Goal: Task Accomplishment & Management: Manage account settings

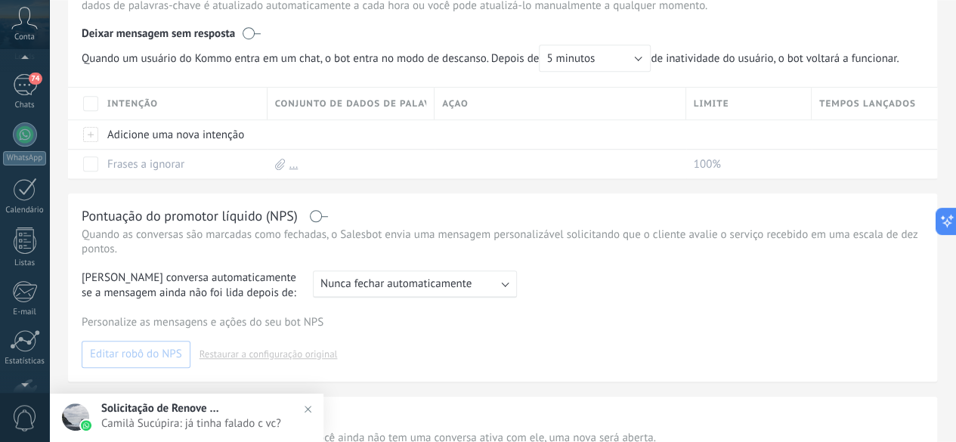
scroll to position [70, 0]
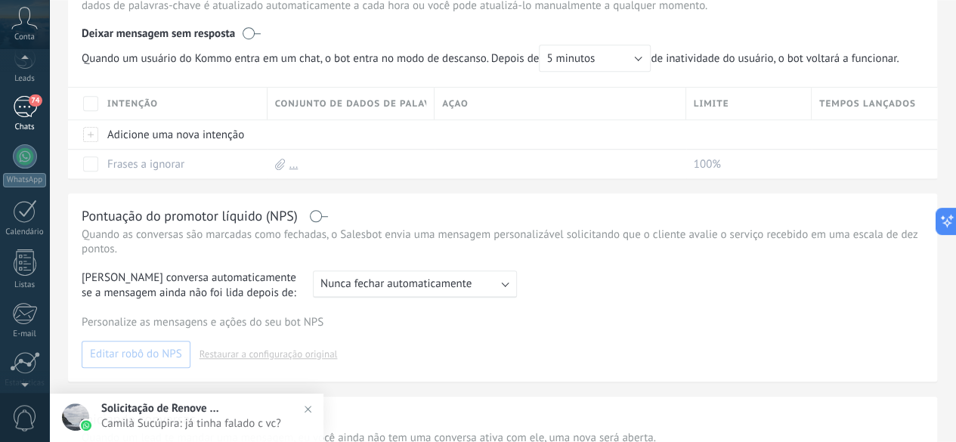
click at [26, 107] on div "74" at bounding box center [25, 107] width 24 height 22
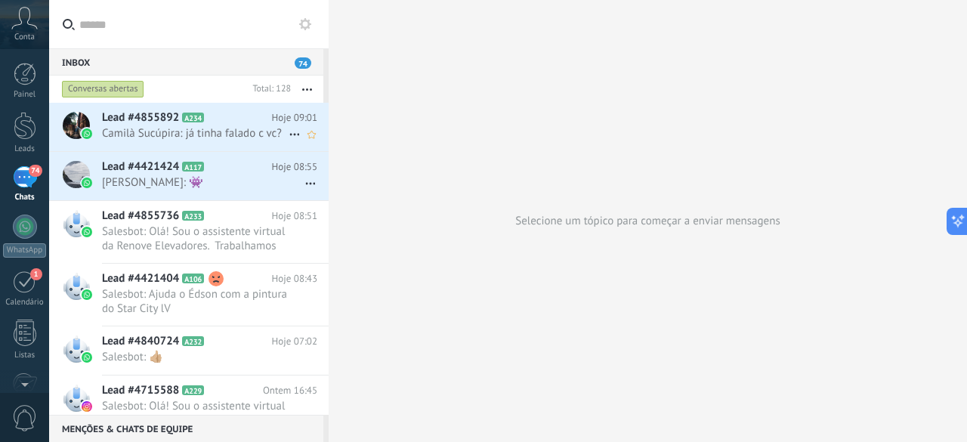
click at [210, 134] on span "Camilà Sucúpira: já tinha falado c vc?" at bounding box center [195, 133] width 187 height 14
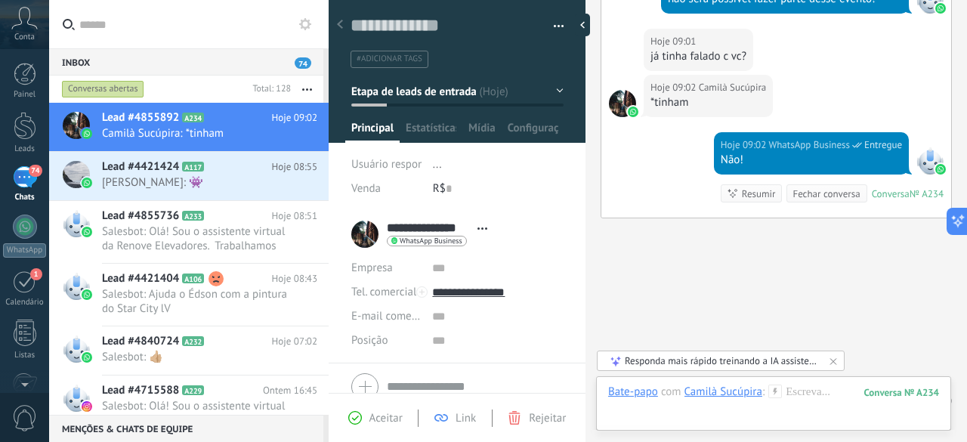
scroll to position [1177, 0]
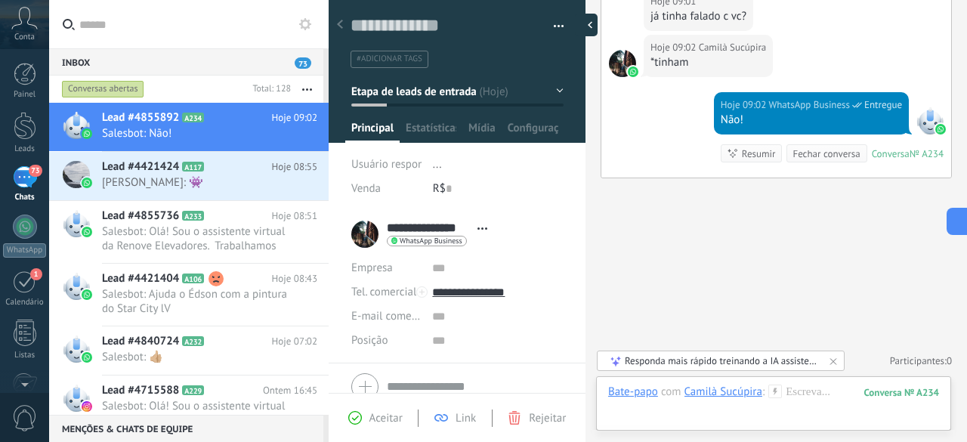
click at [584, 28] on div at bounding box center [586, 25] width 23 height 23
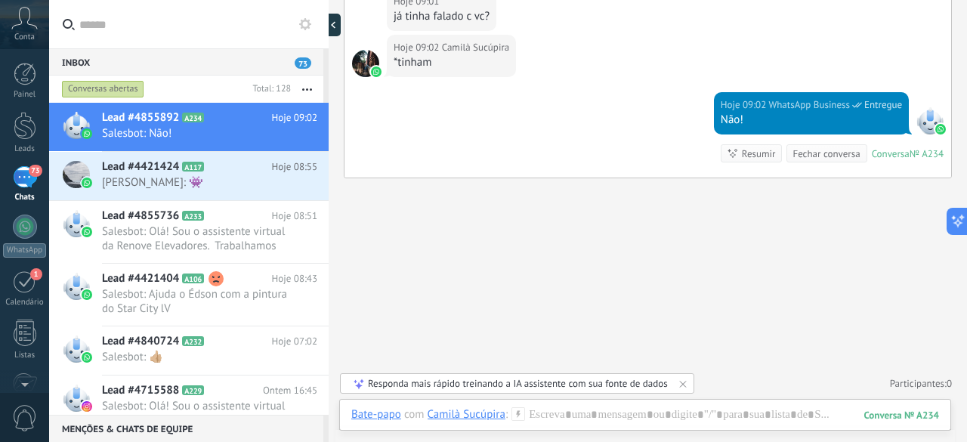
scroll to position [1071, 0]
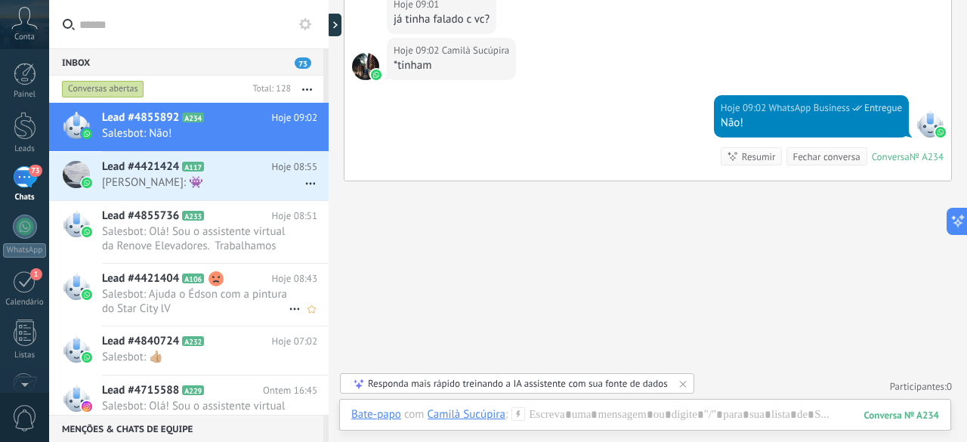
click at [162, 302] on span "Salesbot: Ajuda o Édson com a pintura do Star City lV" at bounding box center [195, 301] width 187 height 29
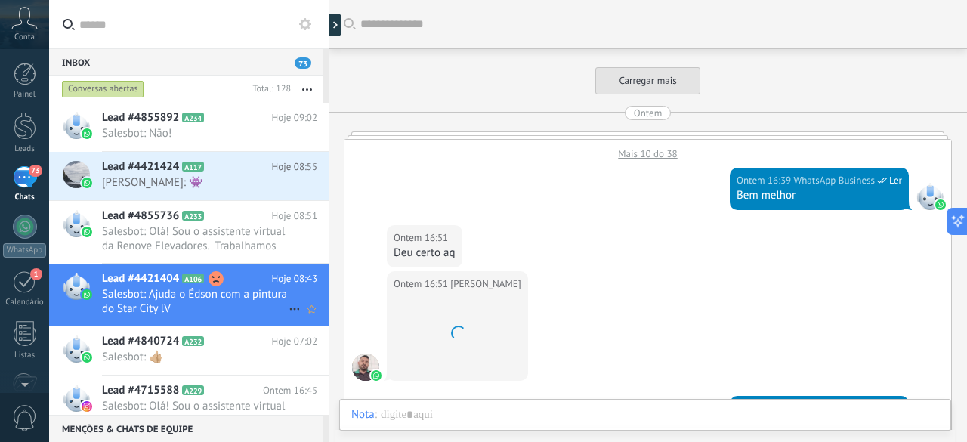
scroll to position [788, 0]
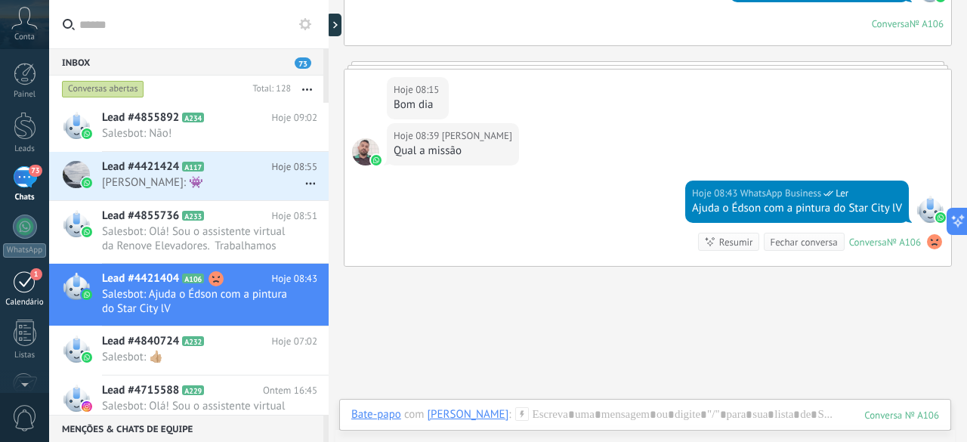
click at [23, 295] on link "1 [GEOGRAPHIC_DATA]" at bounding box center [24, 289] width 49 height 38
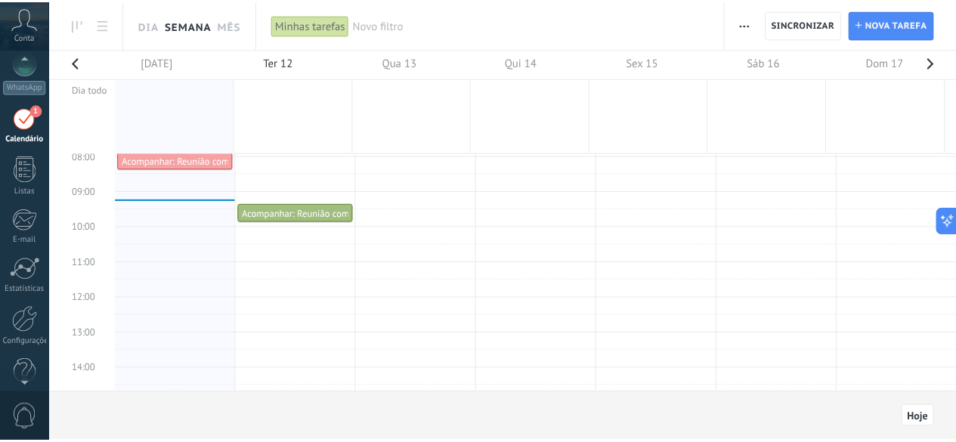
scroll to position [185, 0]
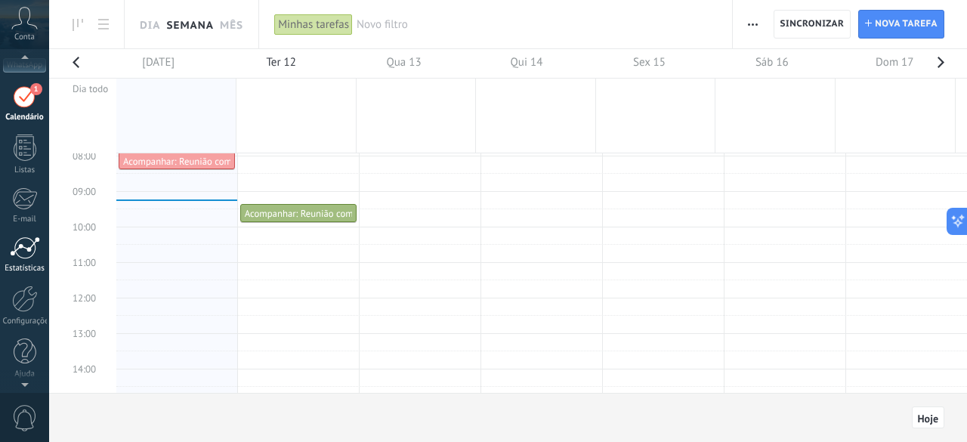
click at [14, 250] on div at bounding box center [25, 248] width 30 height 23
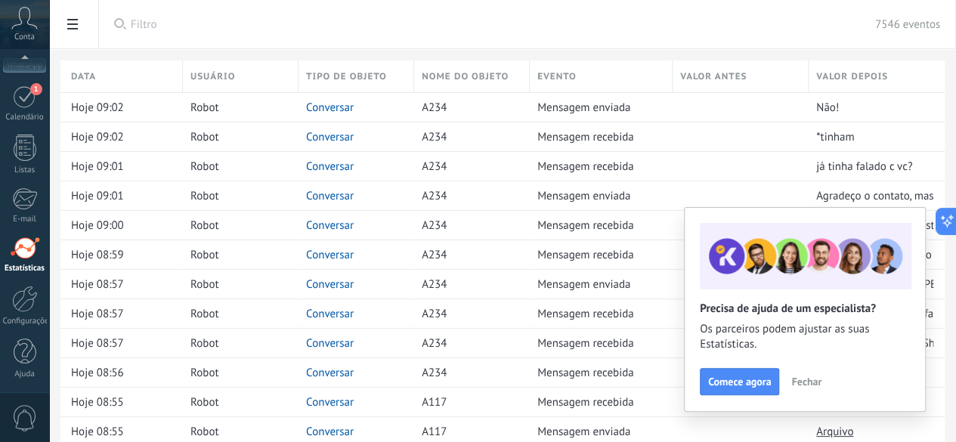
click at [799, 382] on span "Fechar" at bounding box center [806, 381] width 30 height 11
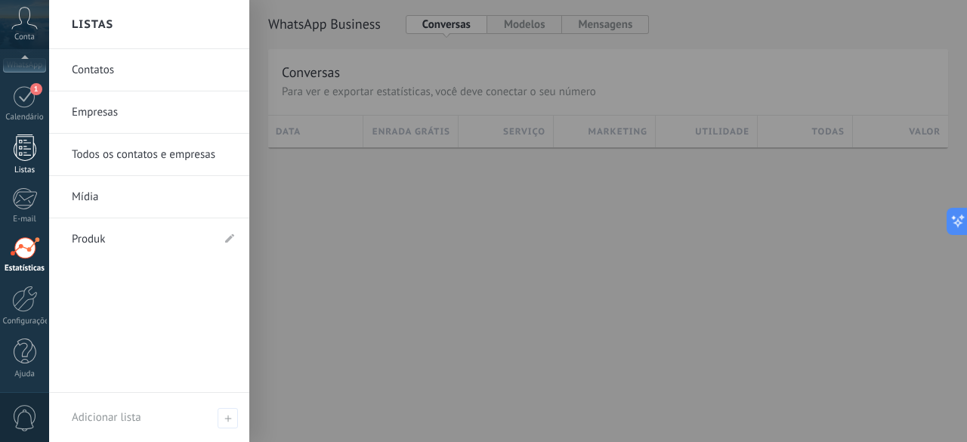
click at [33, 158] on div at bounding box center [25, 148] width 23 height 26
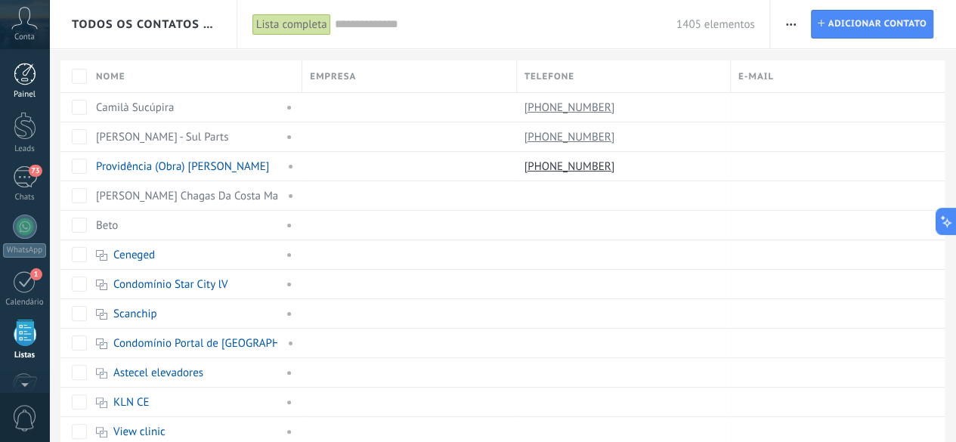
click at [21, 72] on div at bounding box center [25, 74] width 23 height 23
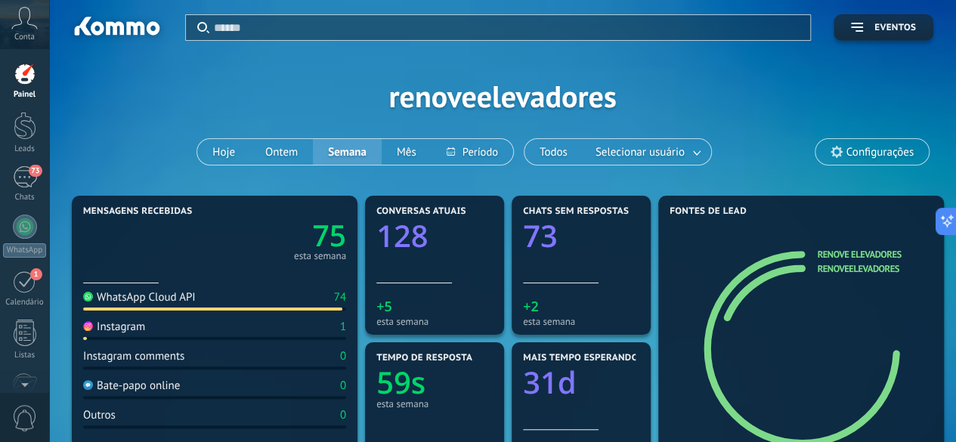
click at [133, 338] on div "Instagram 1" at bounding box center [214, 330] width 263 height 20
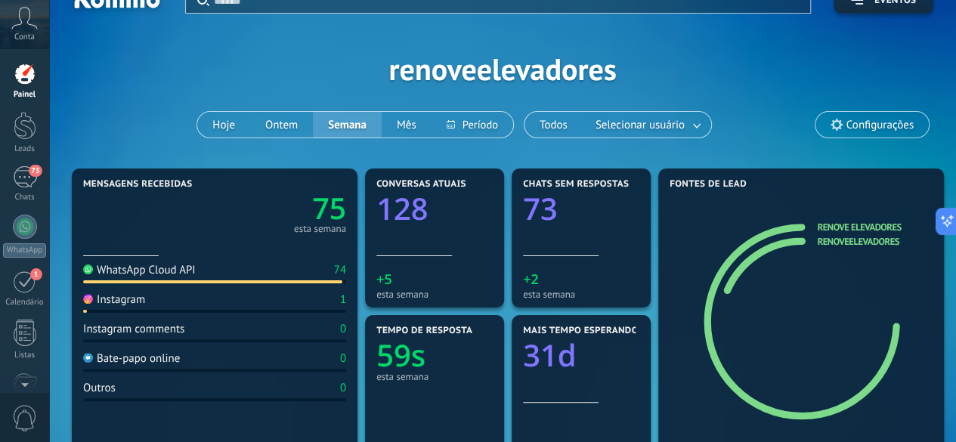
scroll to position [14, 0]
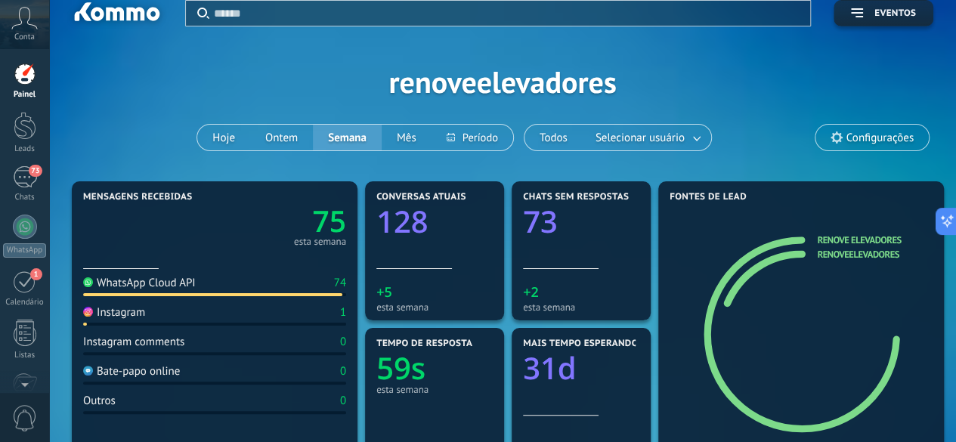
click at [850, 135] on span "Configurações" at bounding box center [880, 138] width 67 height 13
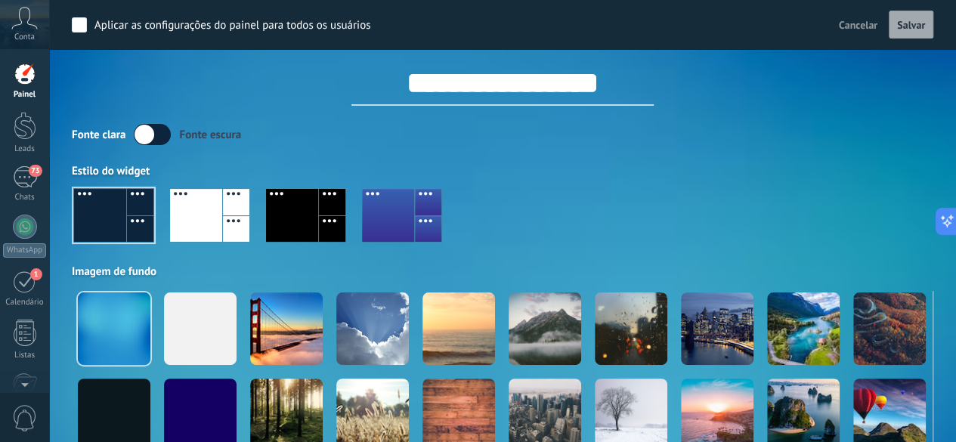
click at [839, 128] on div "Fonte clara Fonte escura" at bounding box center [503, 134] width 862 height 21
click at [848, 24] on span "Cancelar" at bounding box center [858, 25] width 39 height 14
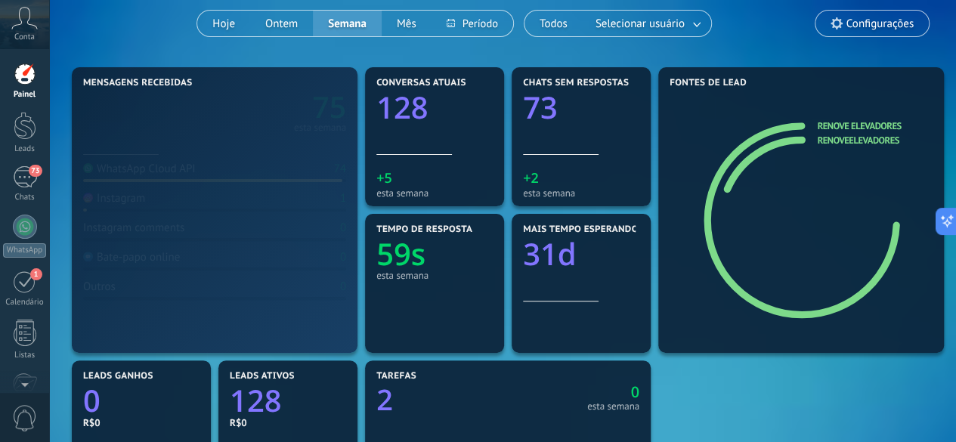
scroll to position [133, 0]
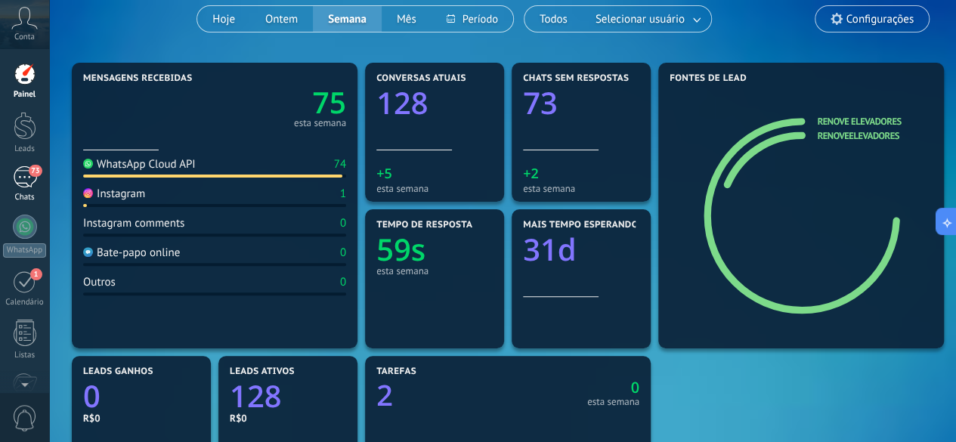
click at [23, 185] on div "73" at bounding box center [25, 177] width 24 height 22
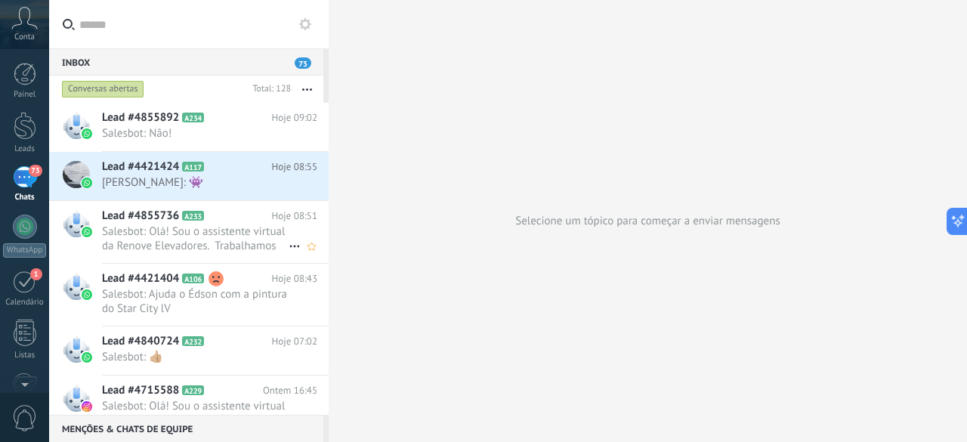
click at [222, 233] on span "Salesbot: Olá! Sou o assistente virtual da Renove Elevadores. Trabalhamos com m…" at bounding box center [195, 238] width 187 height 29
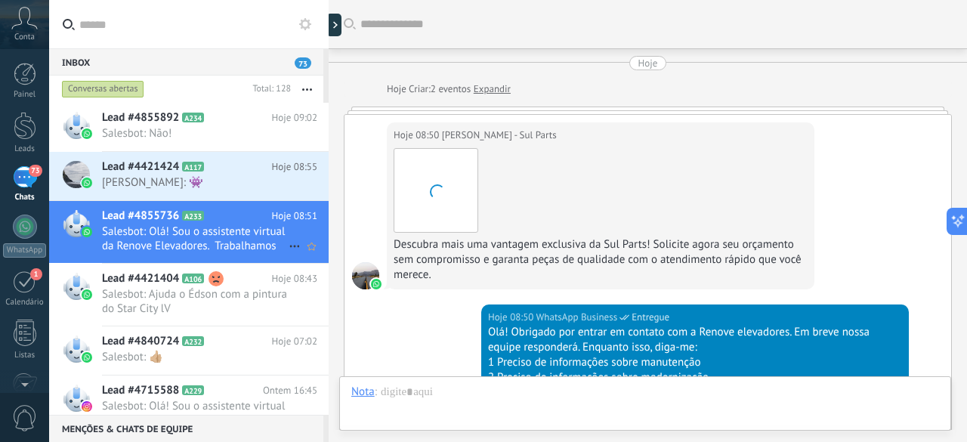
scroll to position [496, 0]
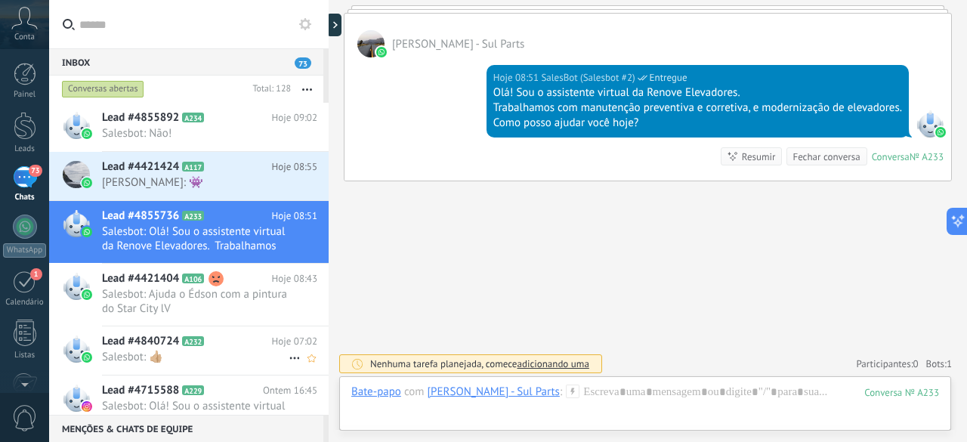
click at [150, 345] on span "Lead #4840724" at bounding box center [140, 341] width 77 height 15
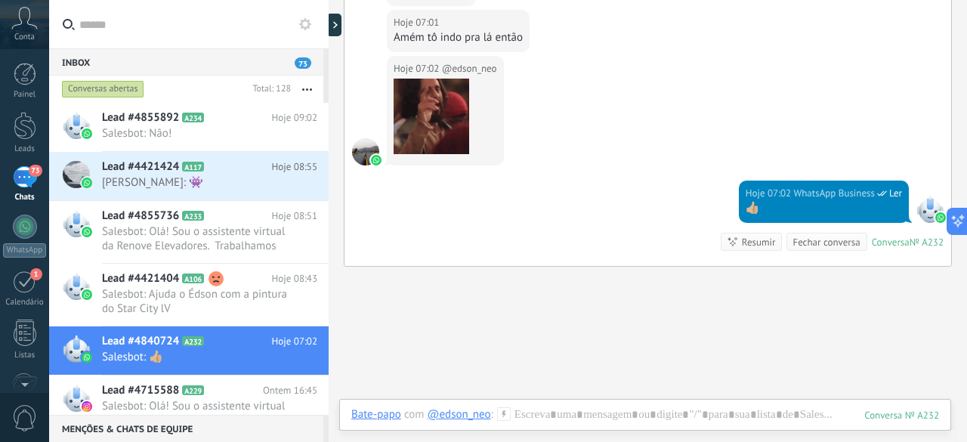
click at [321, 139] on div "Inbox 73 Conversas abertas Total: 128 Silenciar Ações múltiplas Ordenar Mais re…" at bounding box center [508, 221] width 918 height 442
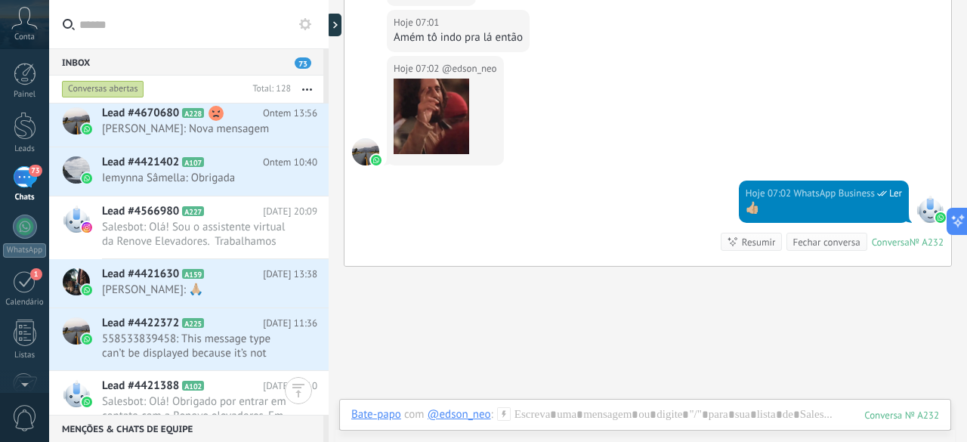
scroll to position [541, 0]
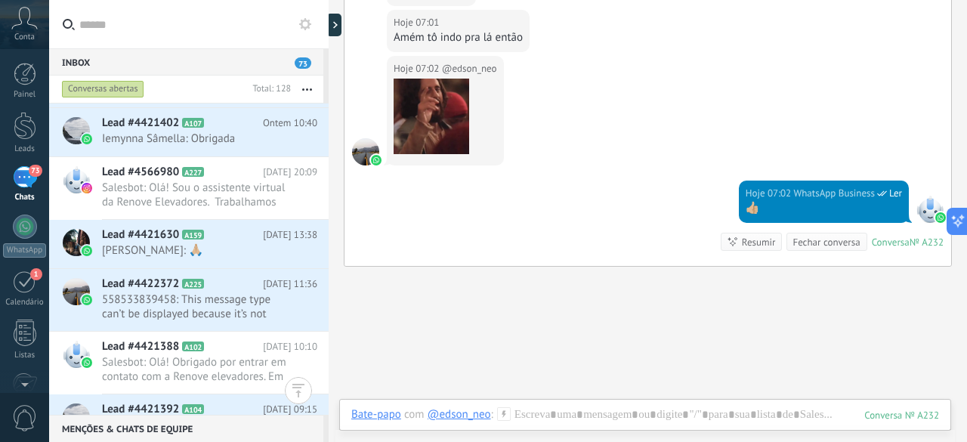
click at [308, 87] on button "button" at bounding box center [307, 89] width 33 height 27
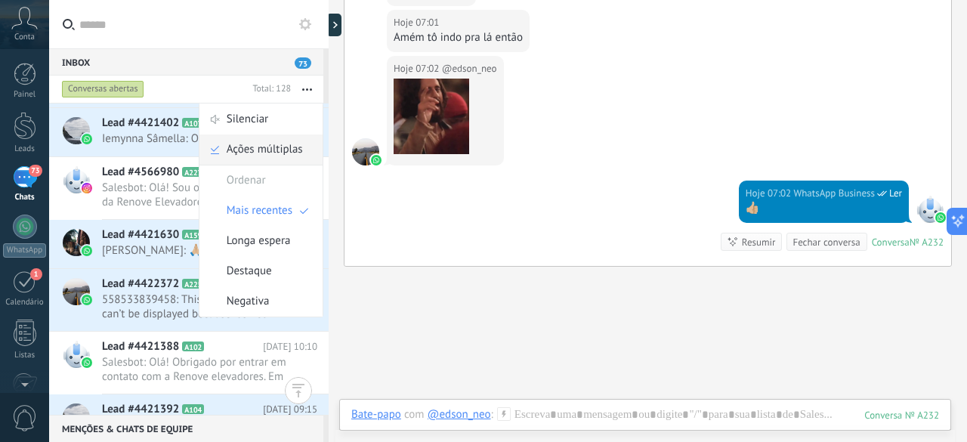
click at [273, 149] on span "Ações múltiplas" at bounding box center [265, 150] width 76 height 30
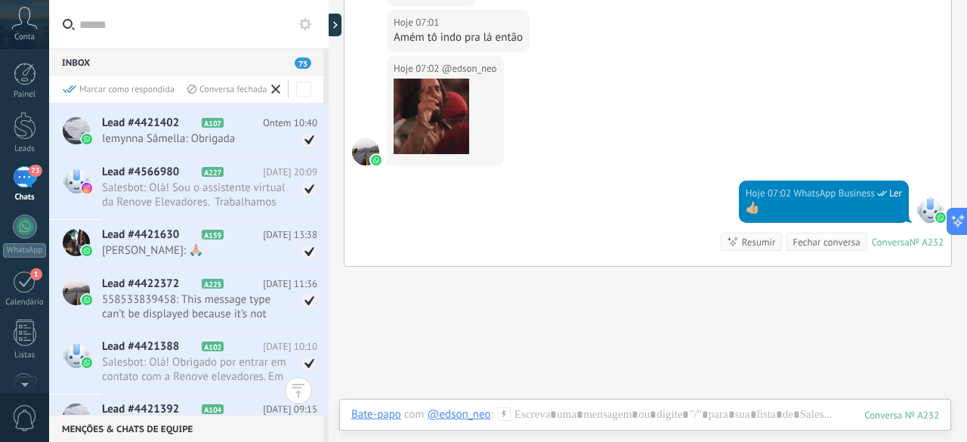
click at [147, 89] on div "Marcar como respondida" at bounding box center [119, 89] width 112 height 13
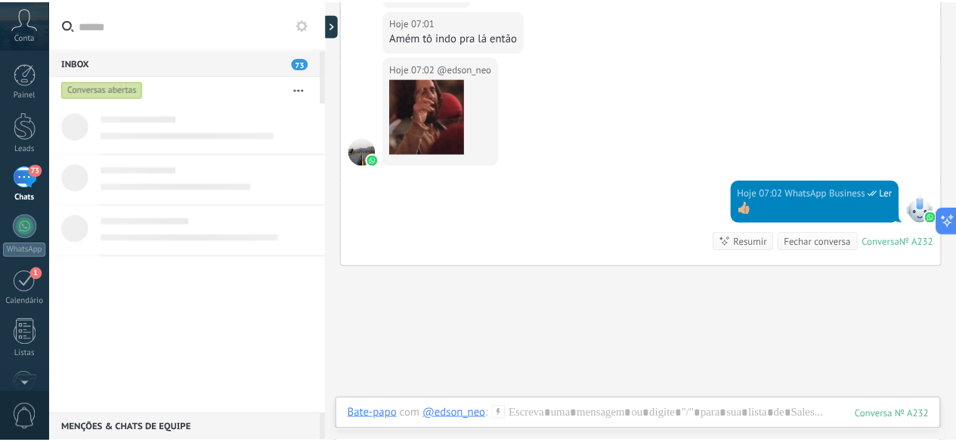
scroll to position [0, 0]
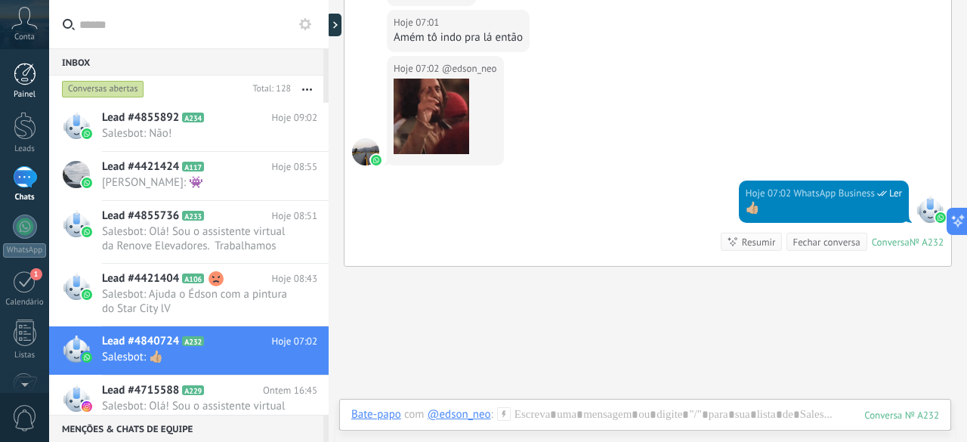
click at [23, 88] on link "Painel" at bounding box center [24, 81] width 49 height 37
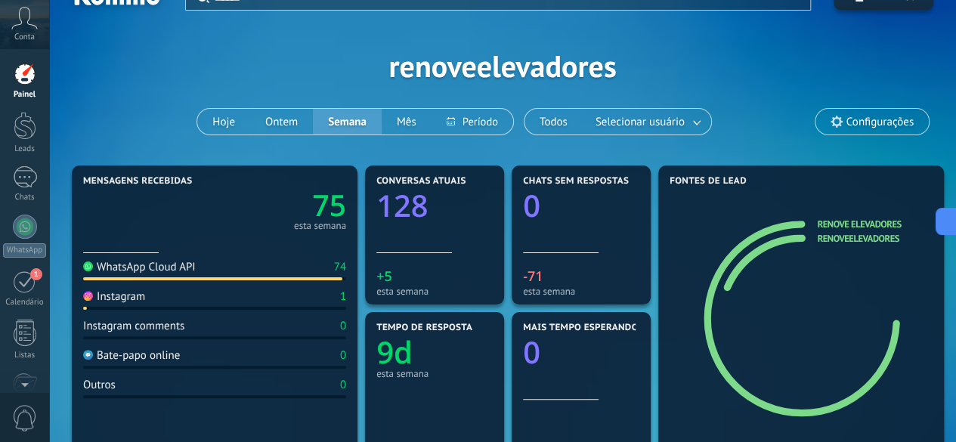
scroll to position [161, 0]
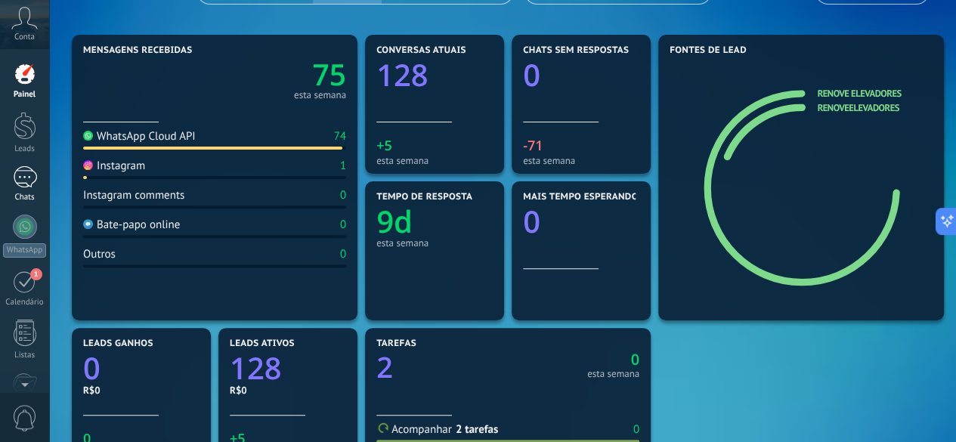
click at [26, 183] on div "73" at bounding box center [25, 177] width 24 height 22
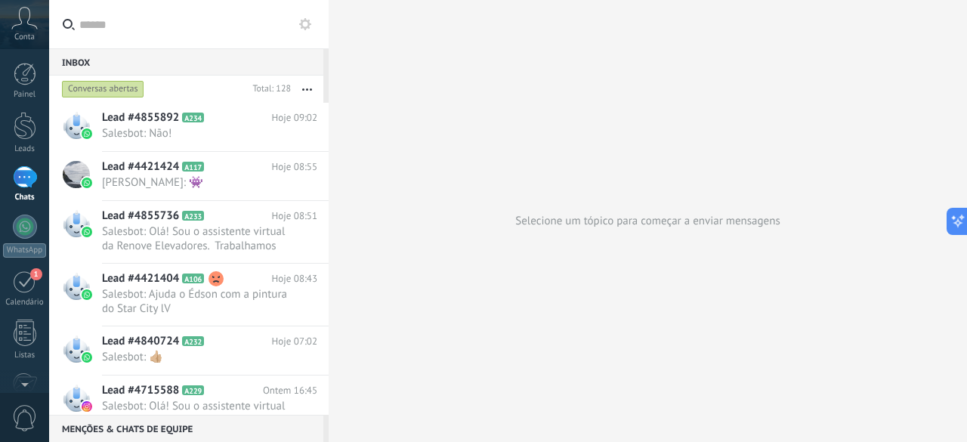
click at [107, 90] on div "Conversas abertas" at bounding box center [103, 89] width 82 height 18
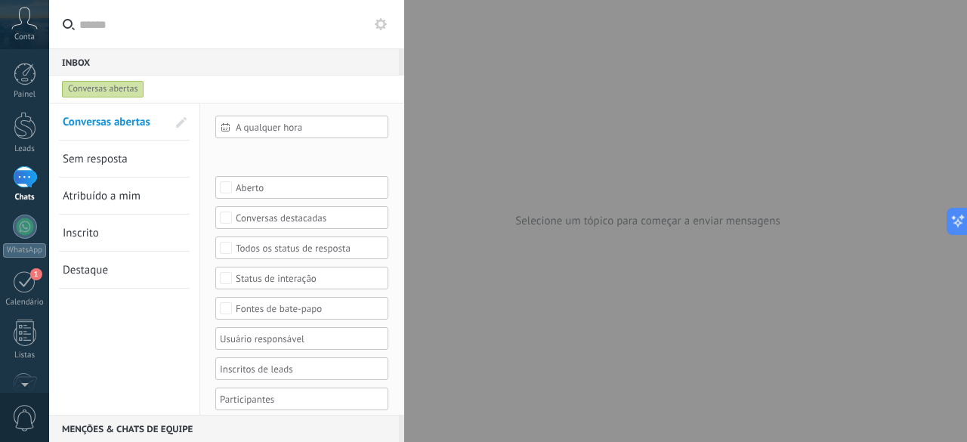
click at [107, 90] on div "Conversas abertas" at bounding box center [103, 89] width 82 height 18
click at [126, 91] on div "Conversas abertas" at bounding box center [103, 89] width 82 height 18
click at [21, 181] on div "73" at bounding box center [25, 177] width 24 height 22
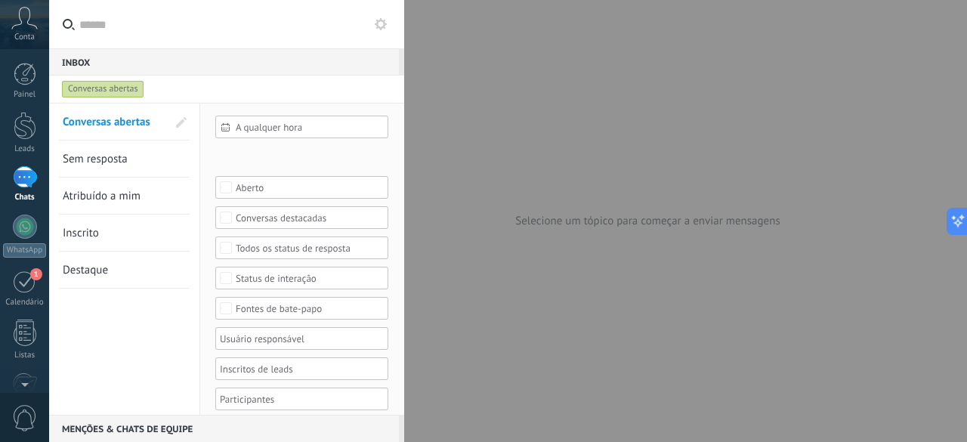
click at [180, 430] on div "Menções & Chats de equipe 0" at bounding box center [224, 428] width 350 height 27
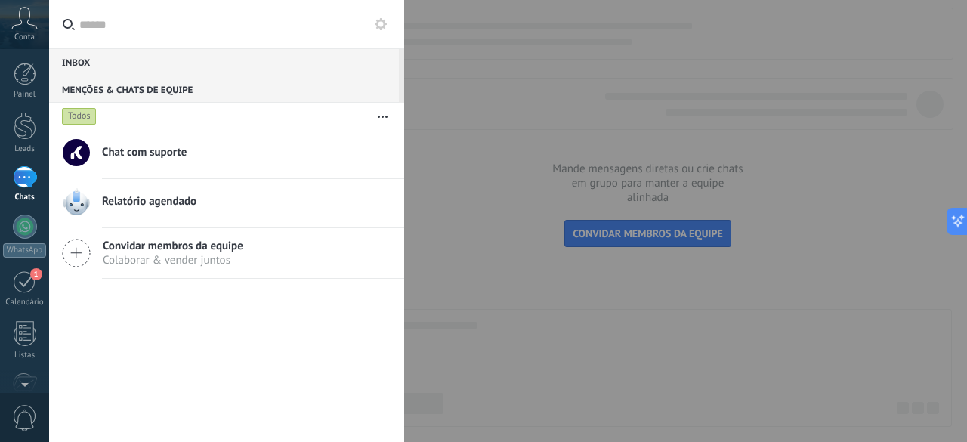
click at [400, 110] on form "Todos Criar um grupo Silenciar Ações múltiplas Ordenar Mais recentes Não lidos …" at bounding box center [226, 116] width 355 height 27
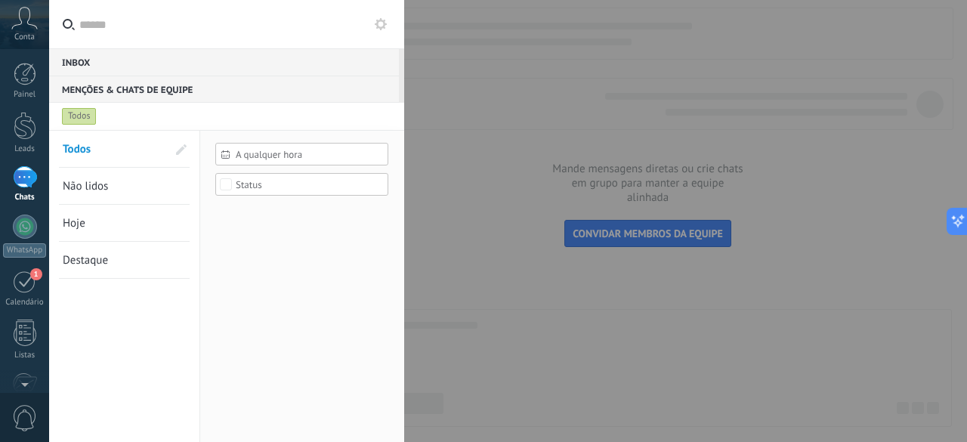
click at [400, 110] on form "Todos Criar um grupo Silenciar Ações múltiplas Ordenar Mais recentes Não lidos …" at bounding box center [226, 116] width 355 height 27
click at [30, 128] on div at bounding box center [25, 126] width 23 height 28
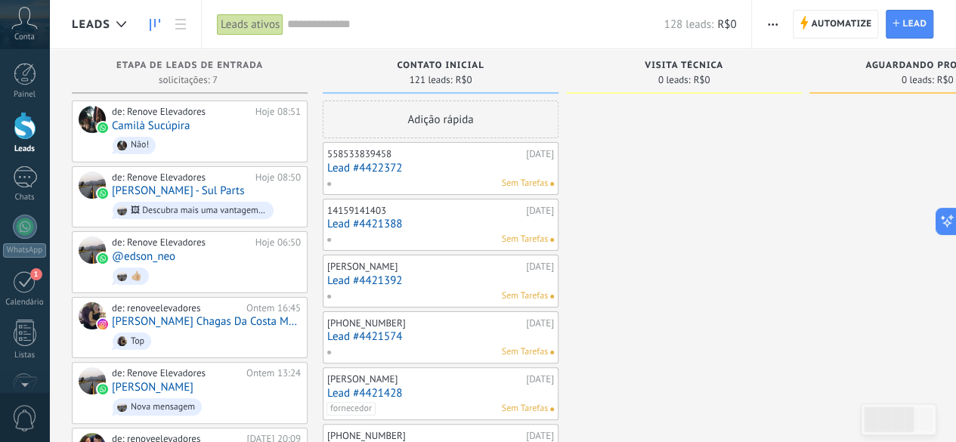
click at [519, 169] on link "Lead #4422372" at bounding box center [440, 168] width 227 height 13
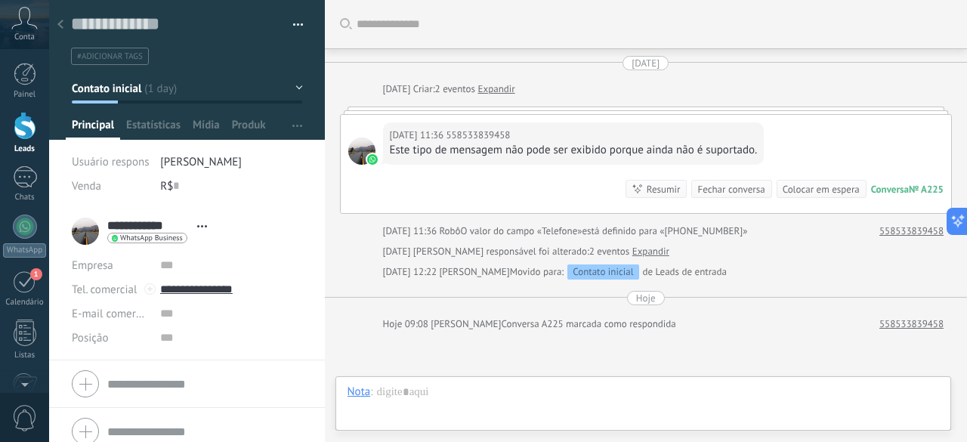
scroll to position [151, 0]
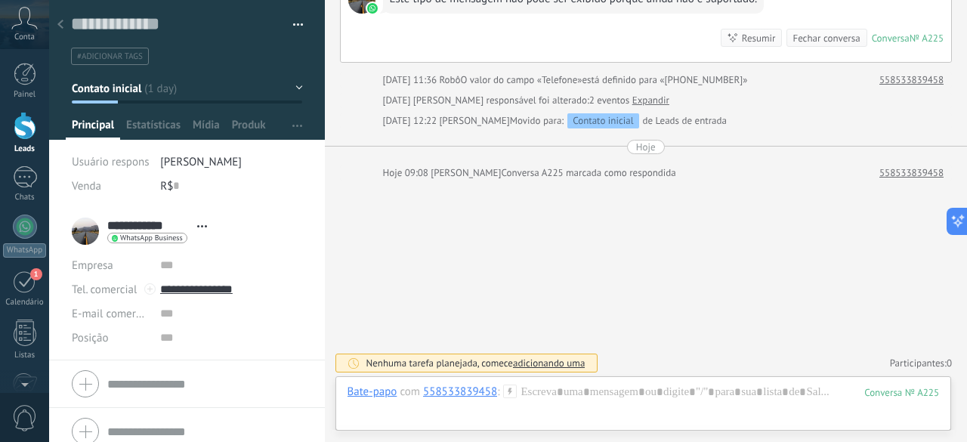
click at [501, 169] on span "[PERSON_NAME]" at bounding box center [466, 172] width 70 height 13
click at [63, 22] on div at bounding box center [60, 25] width 21 height 29
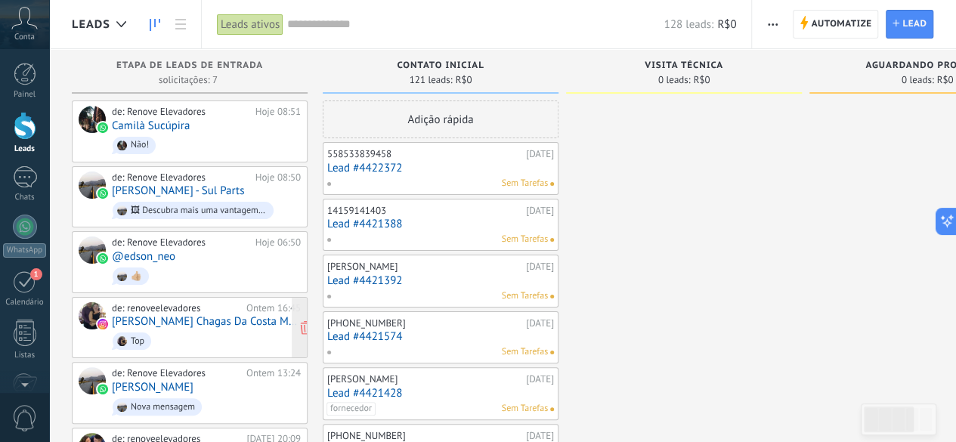
click at [218, 330] on span "Top" at bounding box center [206, 341] width 189 height 23
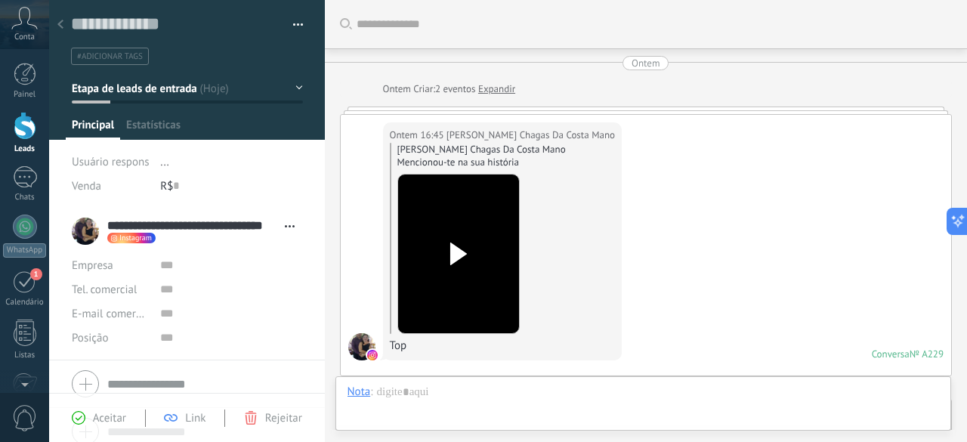
scroll to position [23, 0]
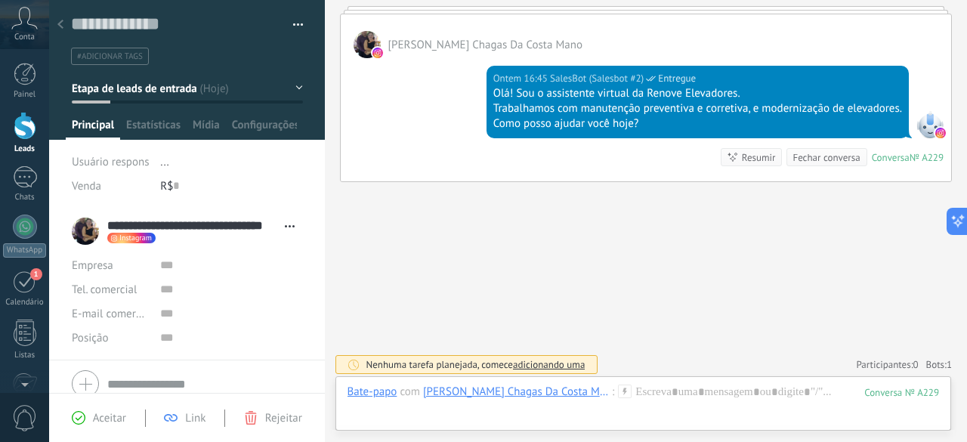
click at [351, 203] on div "Buscar Carregar mais Ontem Ontem Criar: 2 eventos Expandir Ontem 16:45 [PERSON_…" at bounding box center [646, 30] width 643 height 831
click at [60, 23] on use at bounding box center [60, 24] width 6 height 9
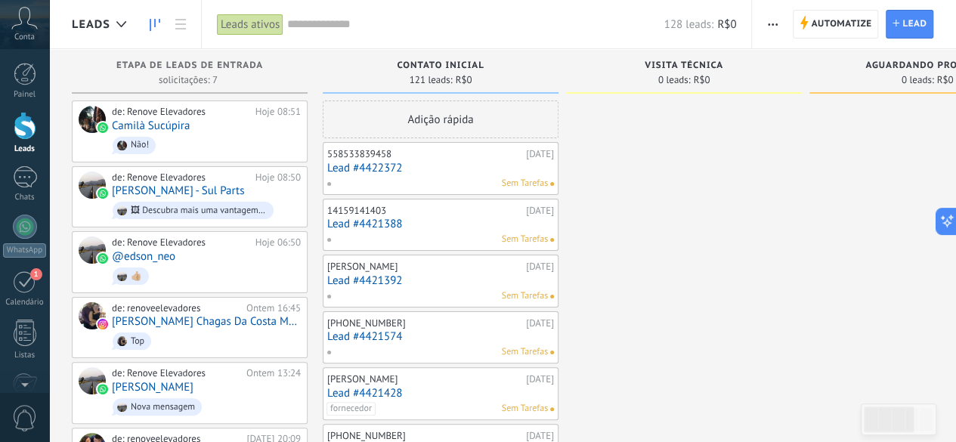
click at [413, 169] on link "Lead #4422372" at bounding box center [440, 168] width 227 height 13
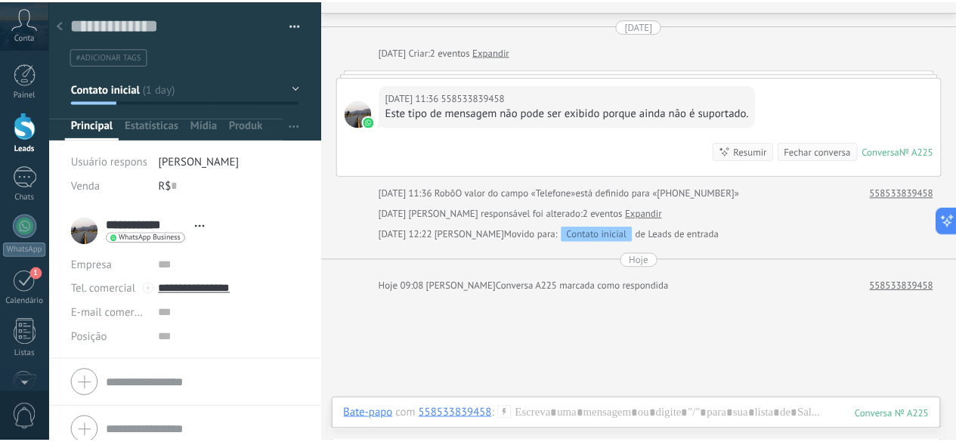
scroll to position [43, 0]
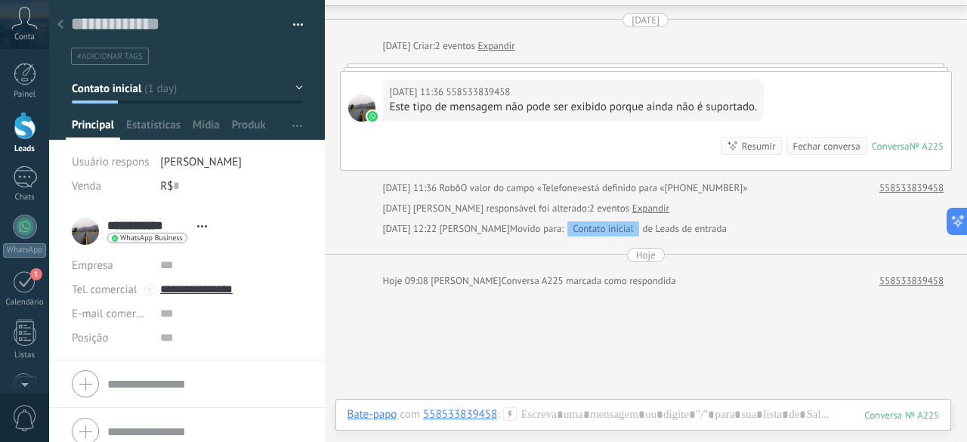
click at [107, 69] on div at bounding box center [187, 70] width 277 height 140
click at [58, 20] on div at bounding box center [60, 25] width 21 height 29
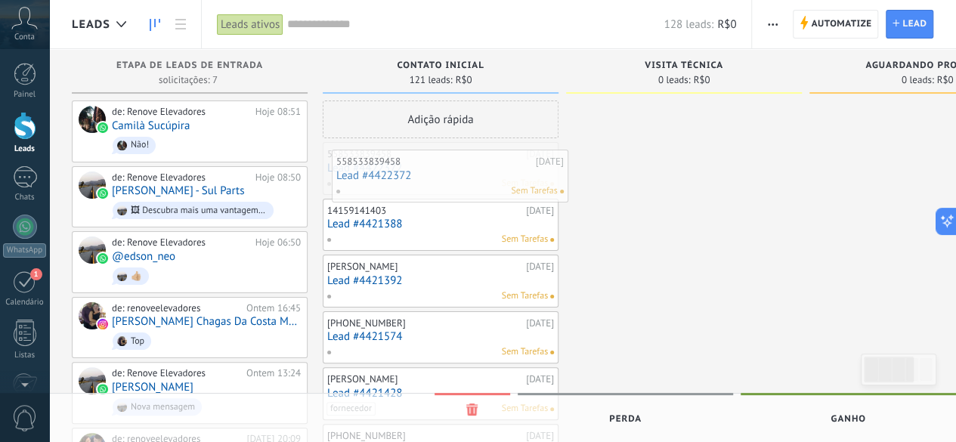
drag, startPoint x: 376, startPoint y: 184, endPoint x: 385, endPoint y: 191, distance: 11.8
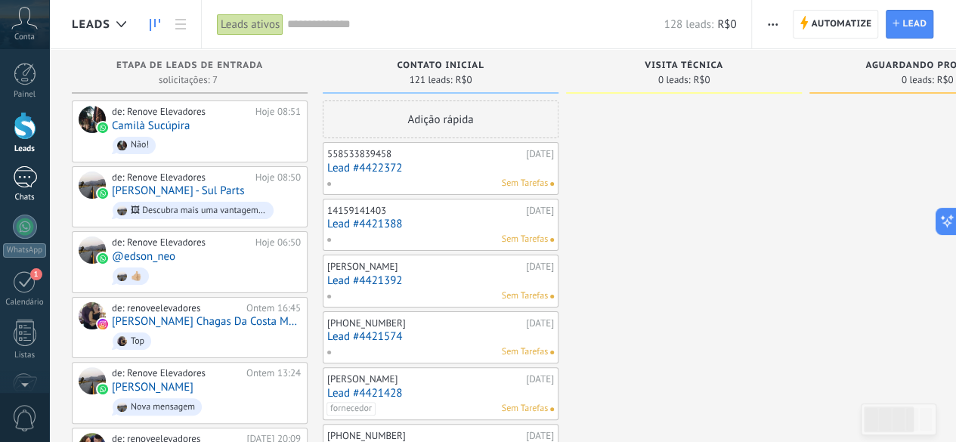
click at [25, 174] on div "73" at bounding box center [25, 177] width 24 height 22
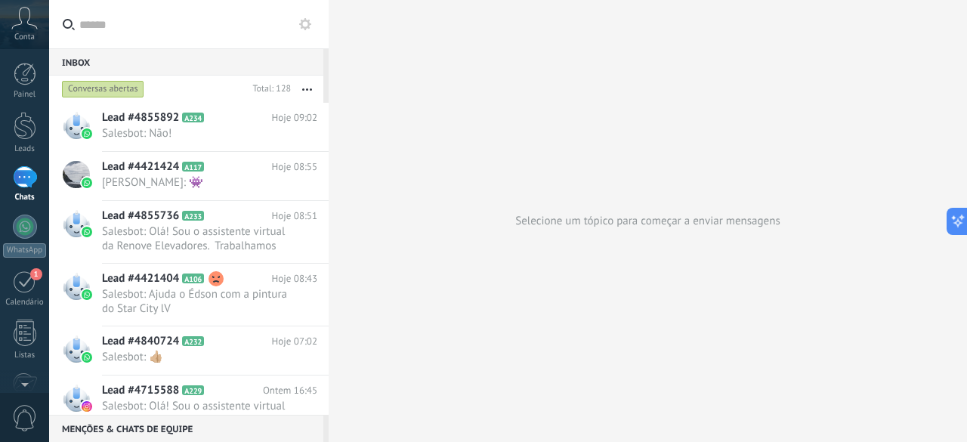
click at [310, 85] on button "button" at bounding box center [307, 89] width 33 height 27
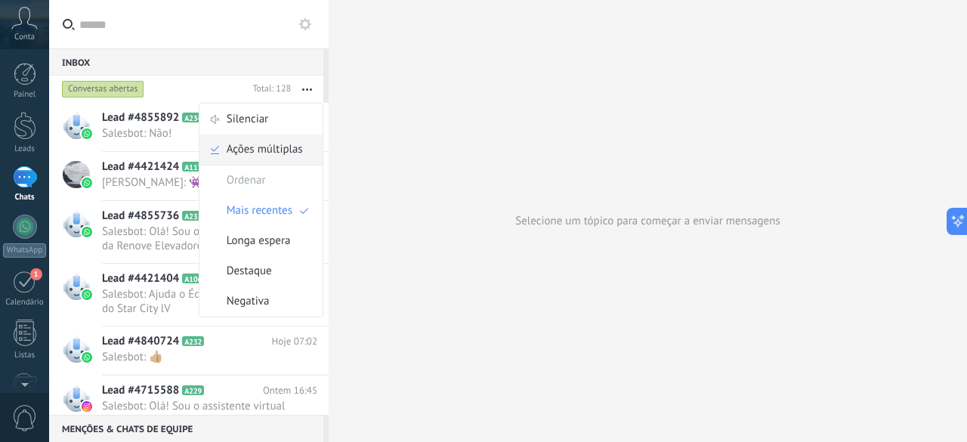
click at [283, 152] on span "Ações múltiplas" at bounding box center [265, 150] width 76 height 30
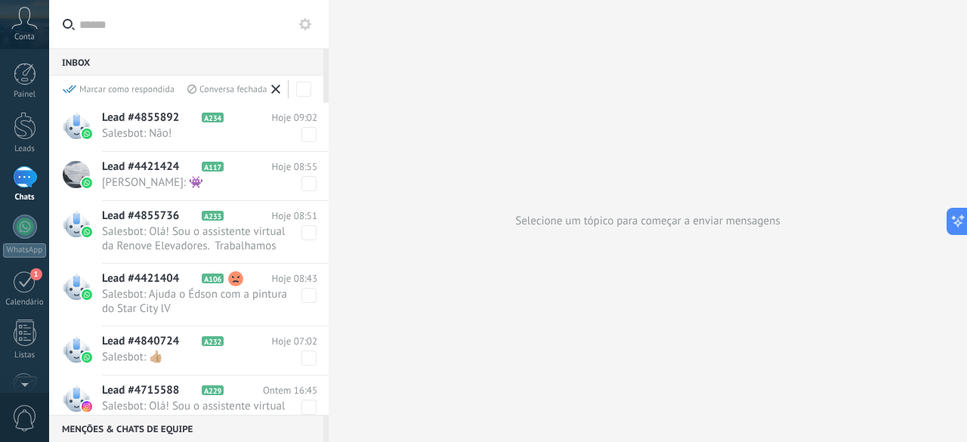
click at [240, 90] on div "Conversa fechada" at bounding box center [226, 89] width 79 height 13
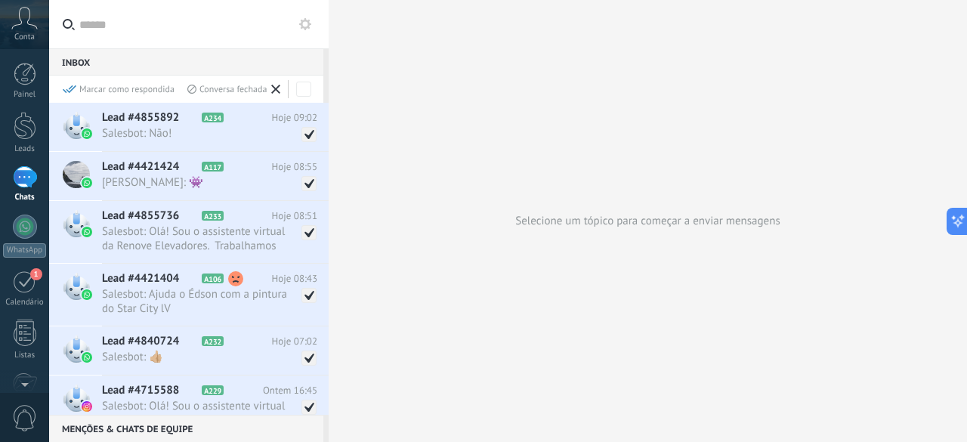
click at [230, 89] on div "Conversa fechada" at bounding box center [226, 89] width 79 height 13
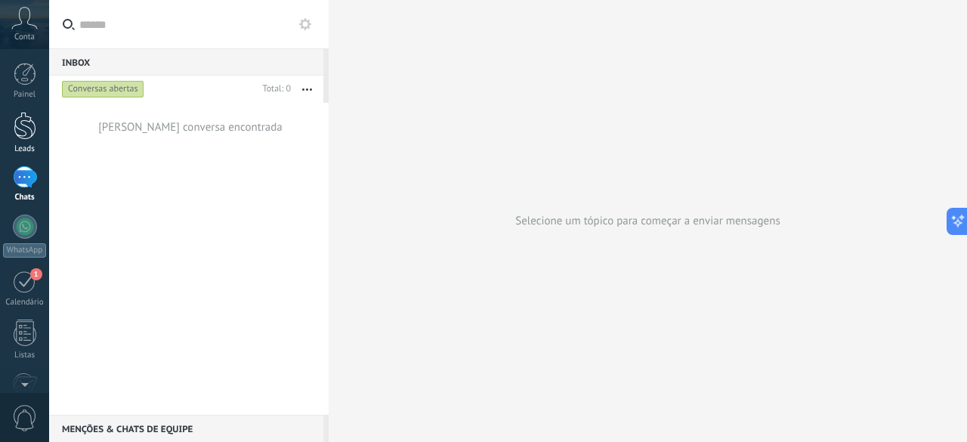
click at [21, 132] on div at bounding box center [25, 126] width 23 height 28
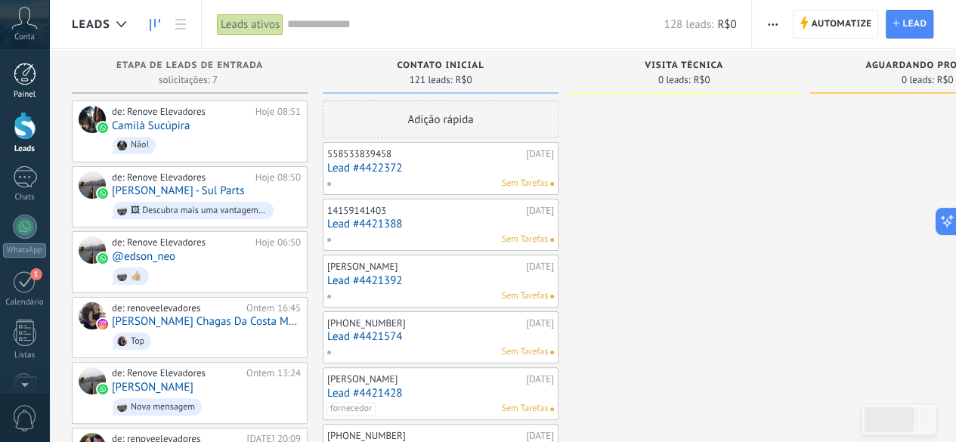
click at [23, 86] on link "Painel" at bounding box center [24, 81] width 49 height 37
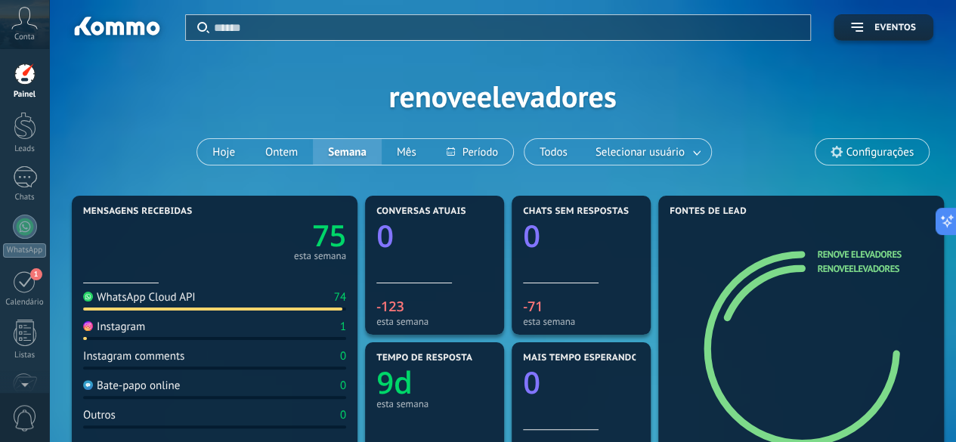
click at [25, 166] on div "Painel Leads 73 Chats WhatsApp Clientes 1" at bounding box center [24, 321] width 49 height 517
click at [24, 175] on div "73" at bounding box center [25, 177] width 24 height 22
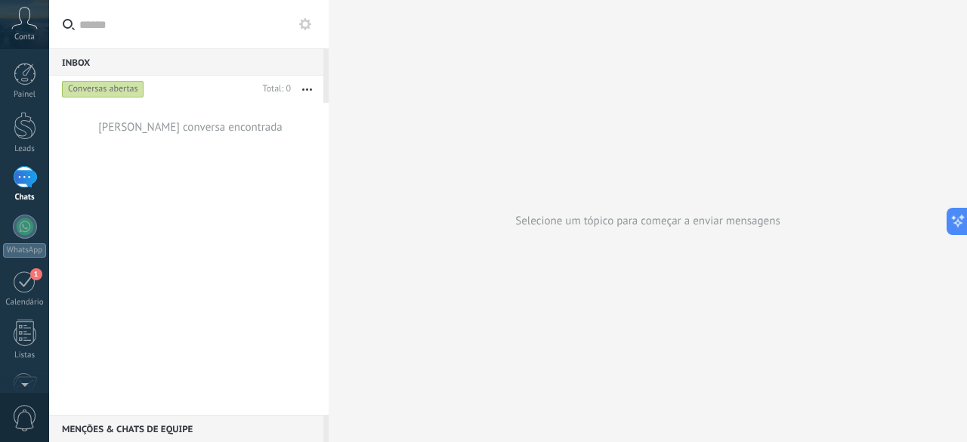
click at [302, 20] on icon at bounding box center [305, 24] width 12 height 12
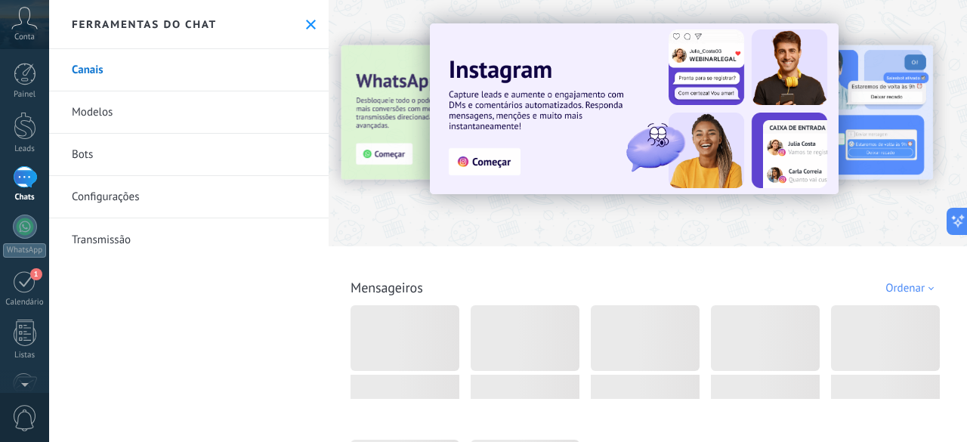
click at [85, 158] on link "Bots" at bounding box center [189, 155] width 280 height 42
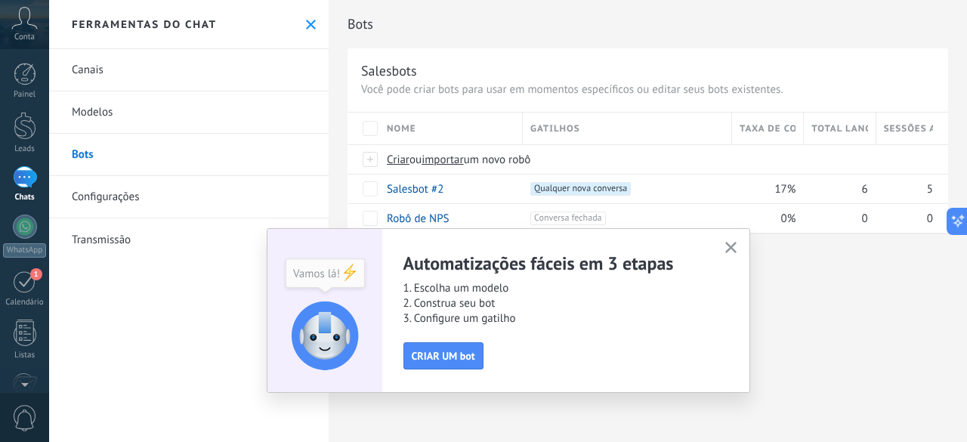
click at [85, 158] on link "Bots" at bounding box center [189, 155] width 280 height 42
click at [727, 249] on icon "button" at bounding box center [731, 247] width 11 height 11
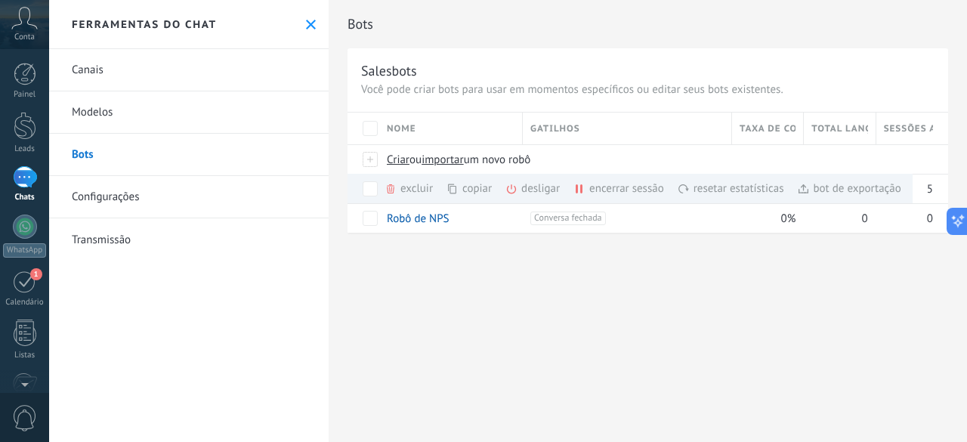
click at [401, 293] on div "Bots Salesbots Você pode criar bots para usar em momentos específicos ou editar…" at bounding box center [648, 221] width 639 height 442
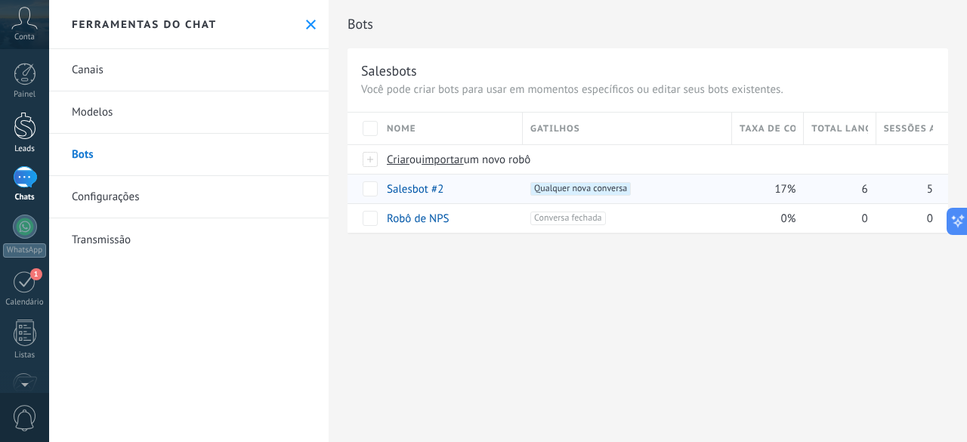
click at [18, 126] on div at bounding box center [25, 126] width 23 height 28
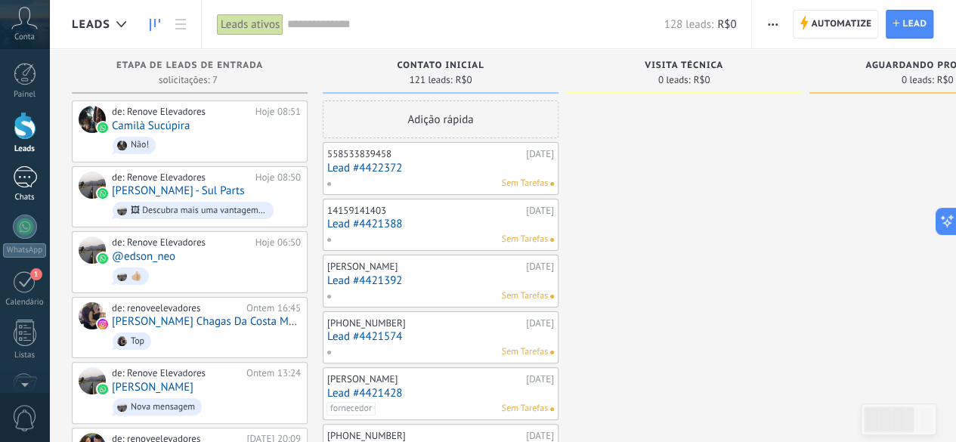
click at [20, 183] on div "73" at bounding box center [25, 177] width 24 height 22
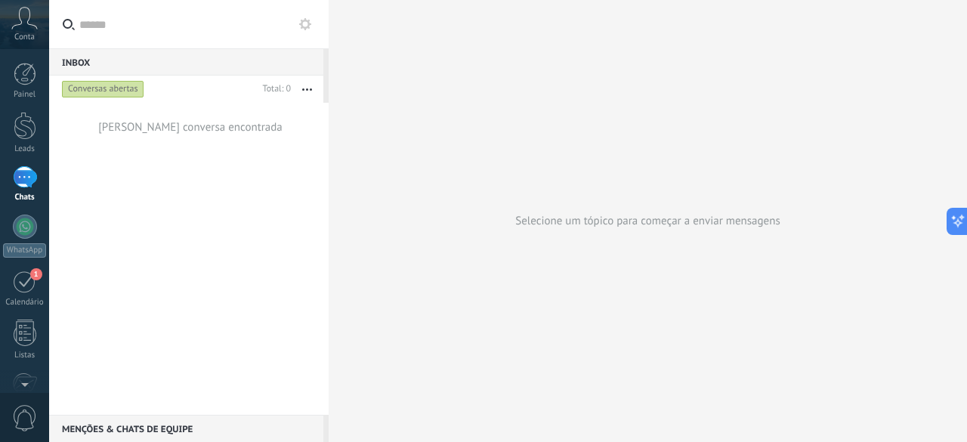
click at [306, 88] on icon "button" at bounding box center [307, 89] width 10 height 2
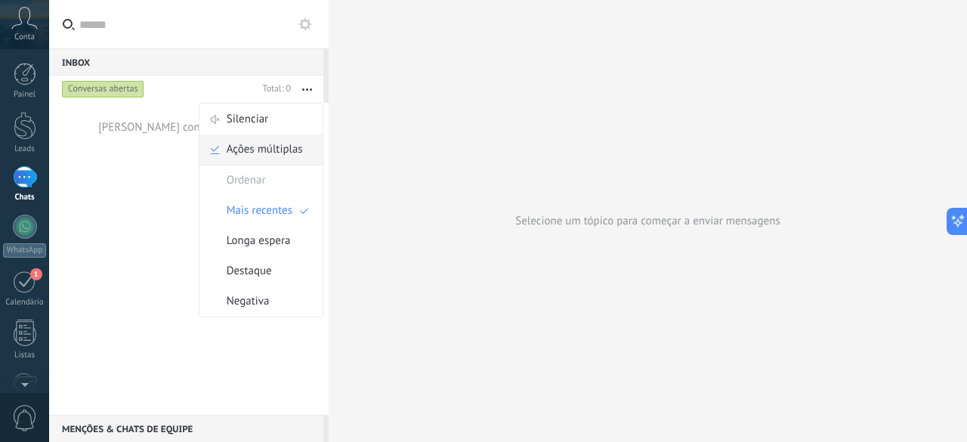
click at [272, 143] on span "Ações múltiplas" at bounding box center [265, 150] width 76 height 30
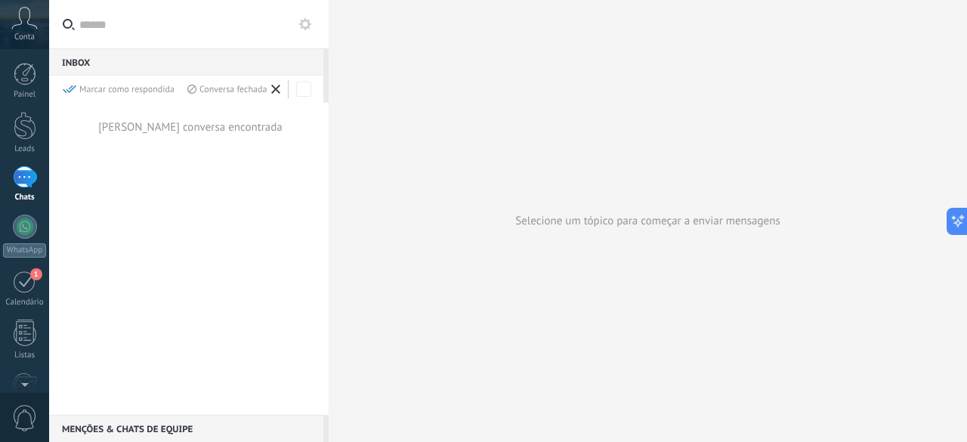
click at [274, 88] on use at bounding box center [275, 89] width 9 height 9
click at [20, 124] on div at bounding box center [25, 126] width 23 height 28
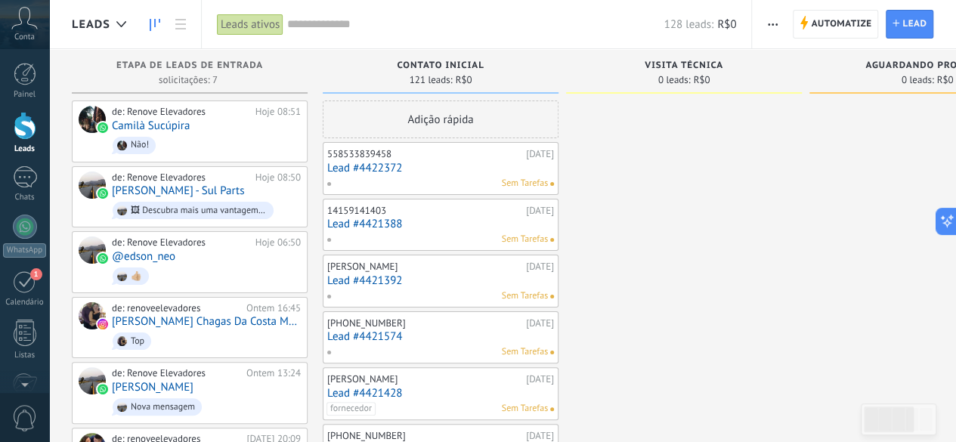
click at [20, 124] on div at bounding box center [25, 126] width 23 height 28
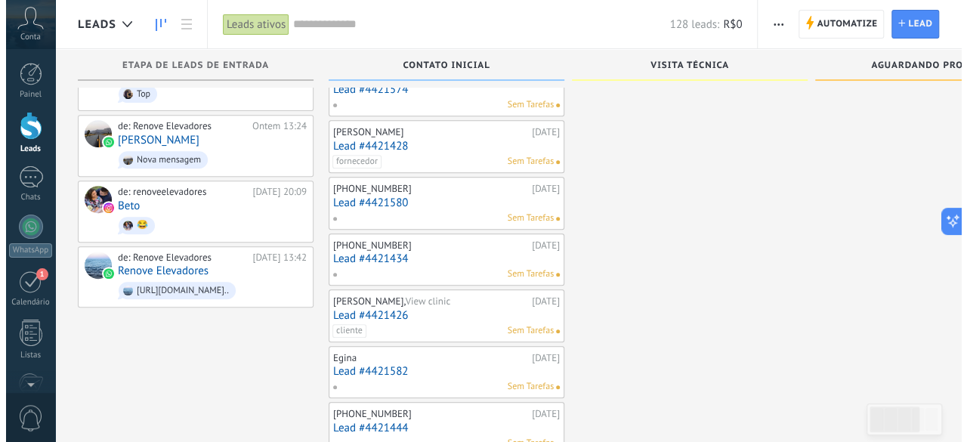
scroll to position [242, 0]
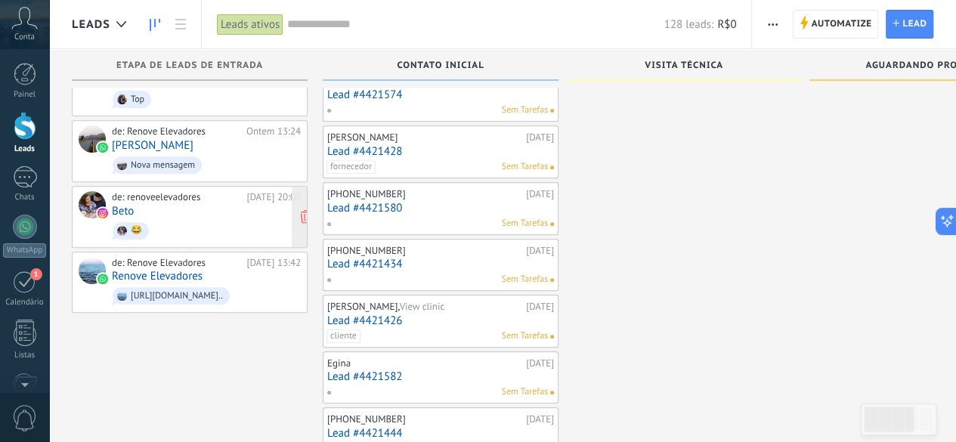
click at [192, 208] on div "de: renoveelevadores [DATE] 20:09 Beto 😂" at bounding box center [206, 216] width 189 height 51
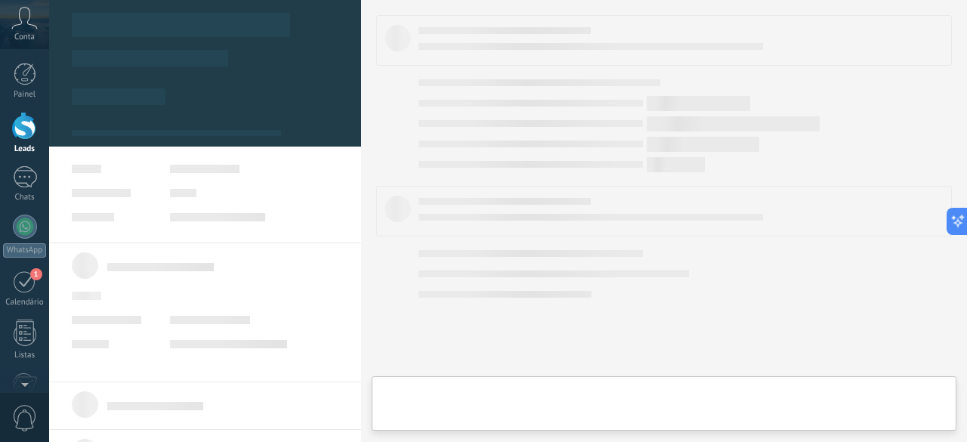
type textarea "**********"
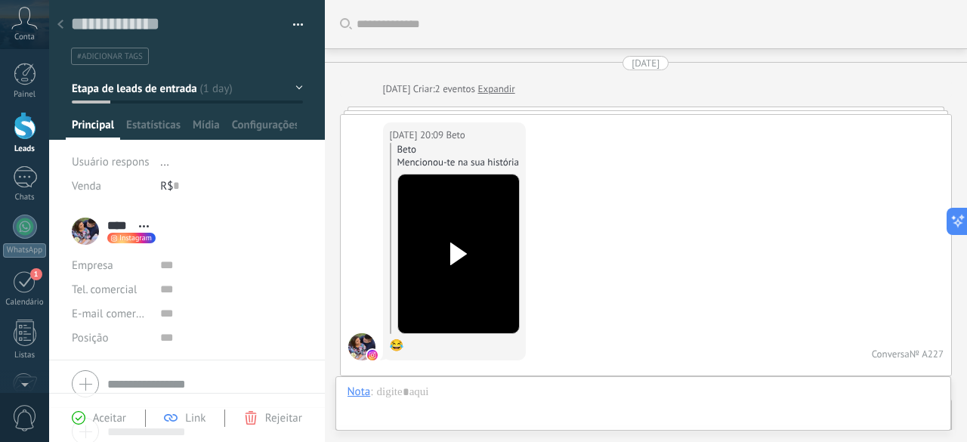
scroll to position [438, 0]
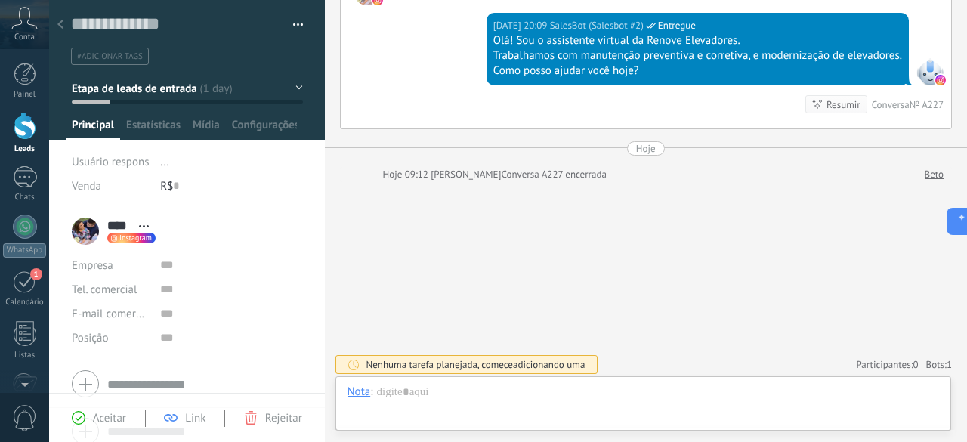
click at [63, 22] on div at bounding box center [60, 25] width 21 height 29
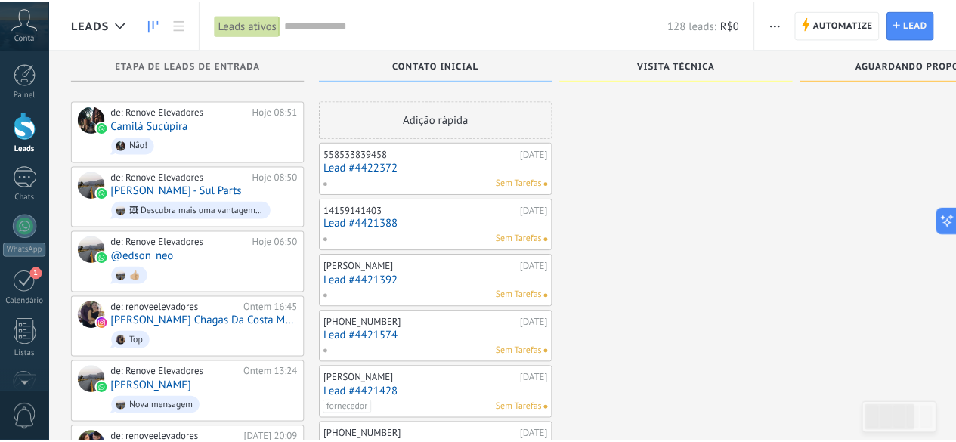
scroll to position [242, 0]
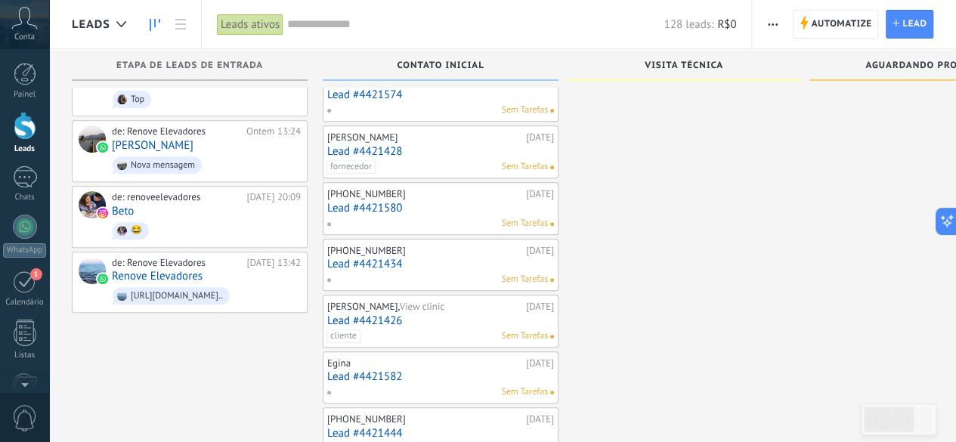
drag, startPoint x: 955, startPoint y: 116, endPoint x: 962, endPoint y: 41, distance: 75.1
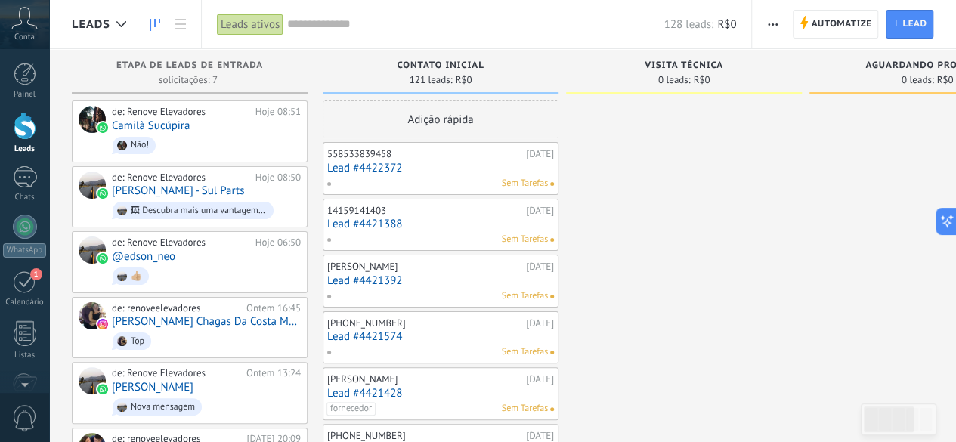
scroll to position [774, 0]
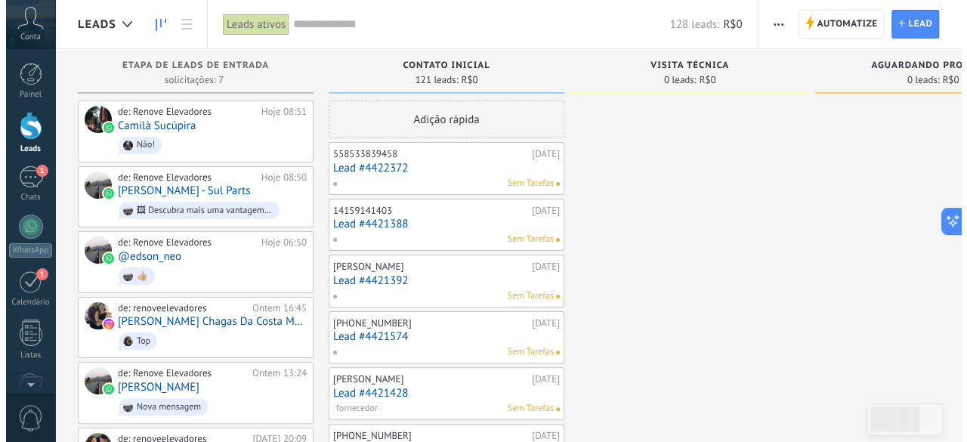
scroll to position [0, 0]
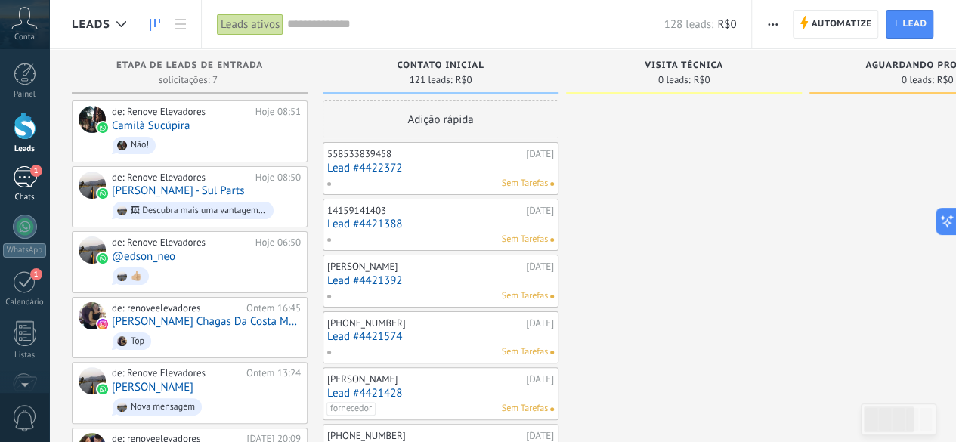
click at [24, 181] on div "1" at bounding box center [25, 177] width 24 height 22
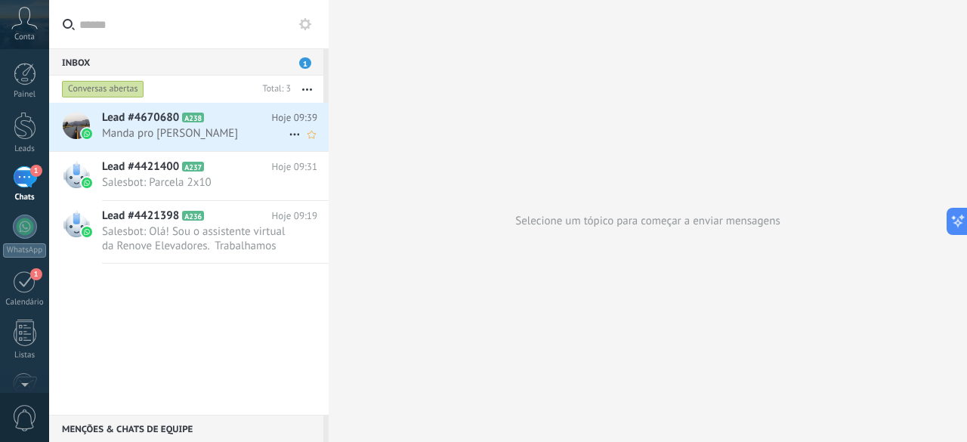
click at [151, 122] on span "Lead #4670680" at bounding box center [140, 117] width 77 height 15
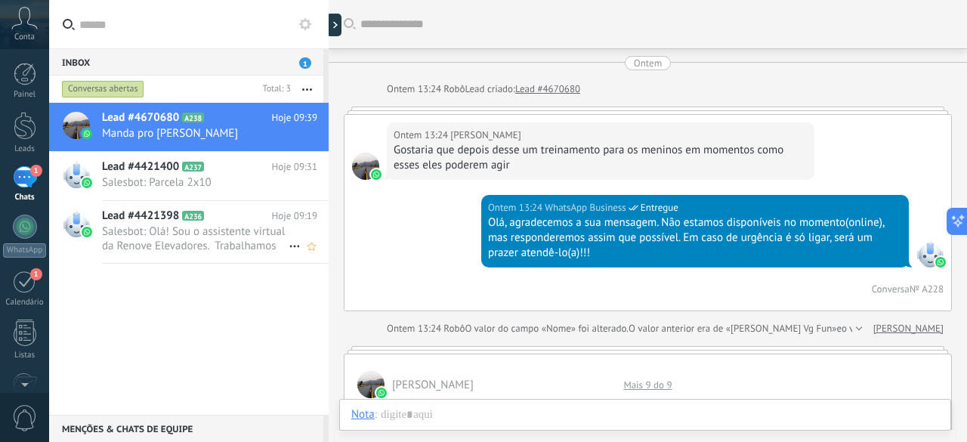
scroll to position [1412, 0]
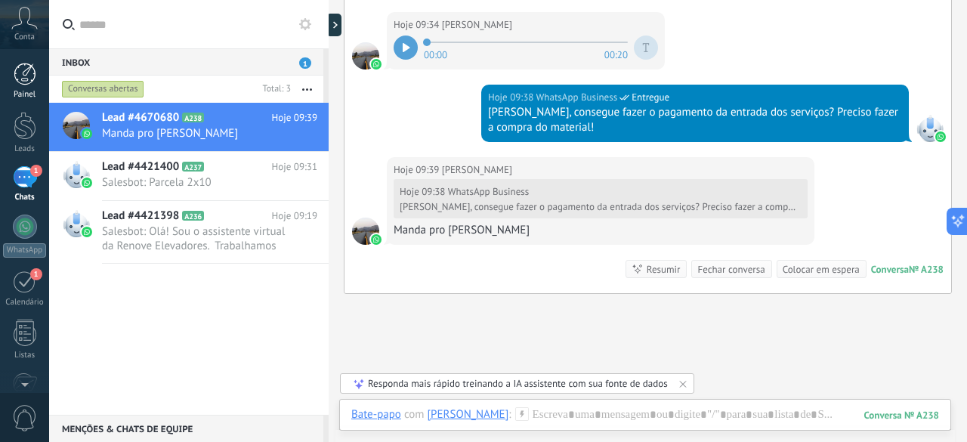
click at [29, 79] on div at bounding box center [25, 74] width 23 height 23
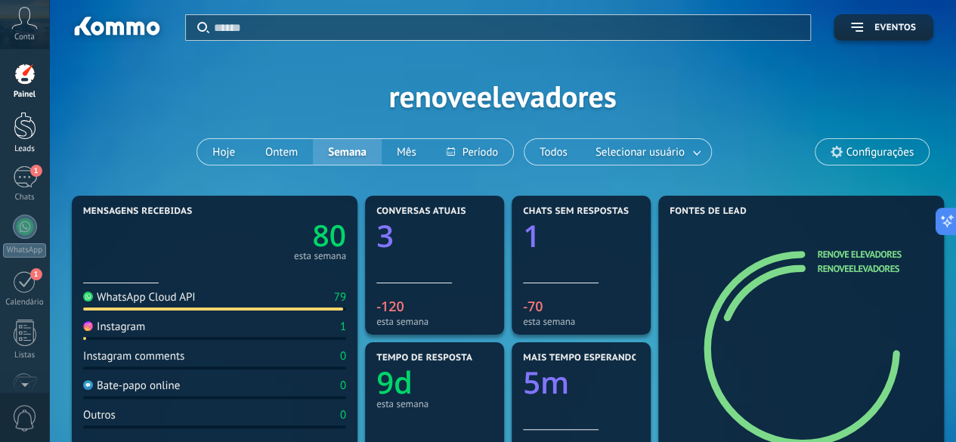
click at [28, 133] on div at bounding box center [25, 126] width 23 height 28
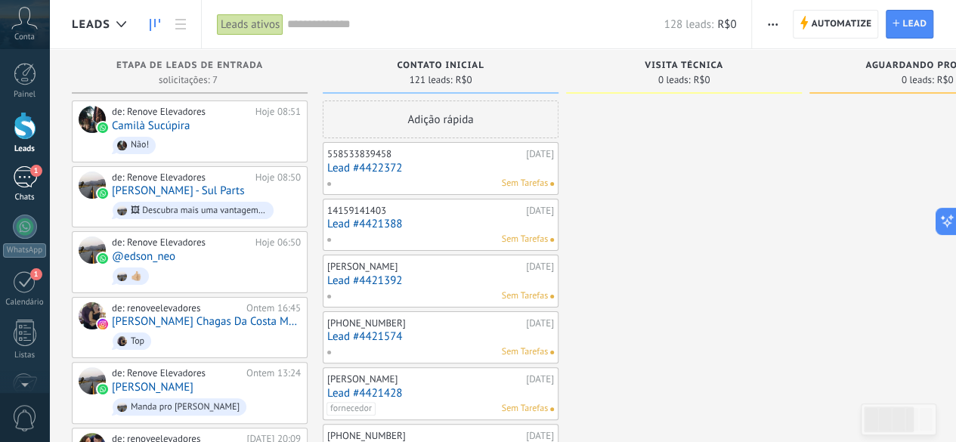
click at [27, 186] on div "1" at bounding box center [25, 177] width 24 height 22
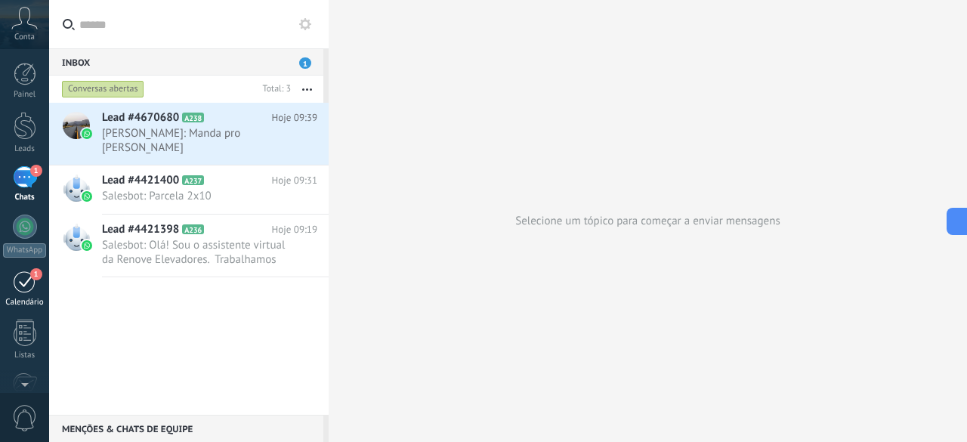
click at [26, 274] on div "1" at bounding box center [25, 281] width 24 height 23
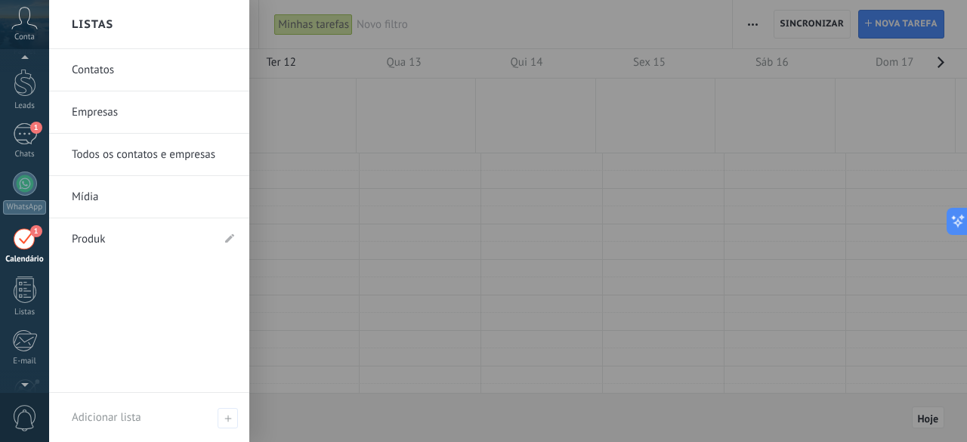
click at [101, 76] on link "Contatos" at bounding box center [153, 70] width 163 height 42
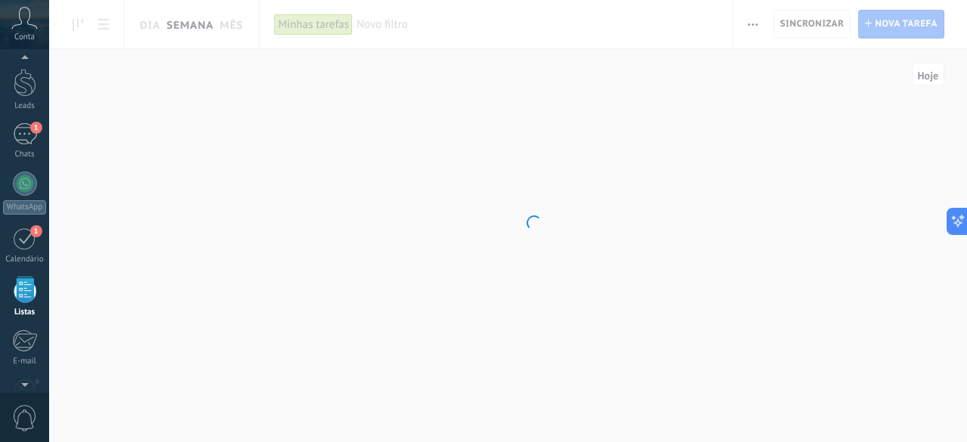
scroll to position [93, 0]
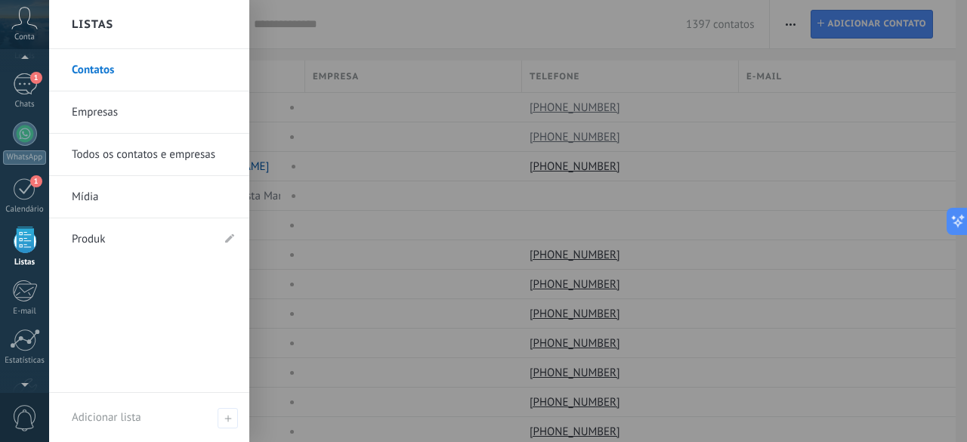
click at [122, 101] on link "Empresas" at bounding box center [153, 112] width 163 height 42
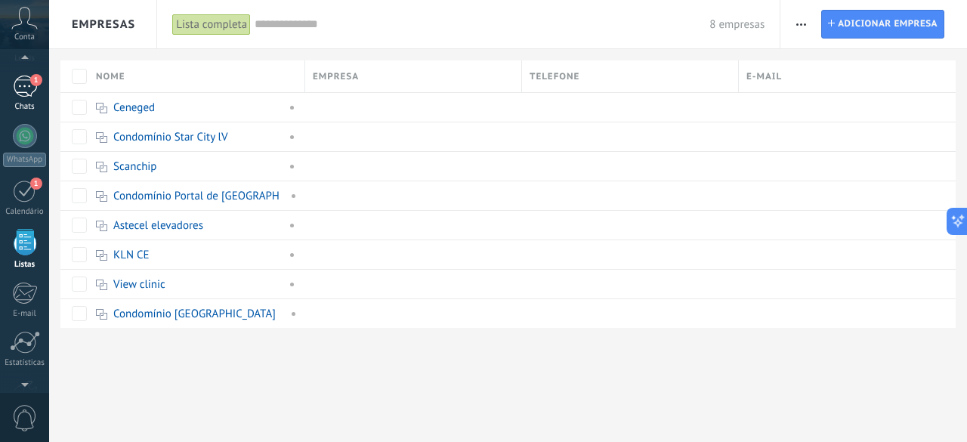
scroll to position [93, 0]
click at [23, 93] on div "1" at bounding box center [25, 84] width 24 height 22
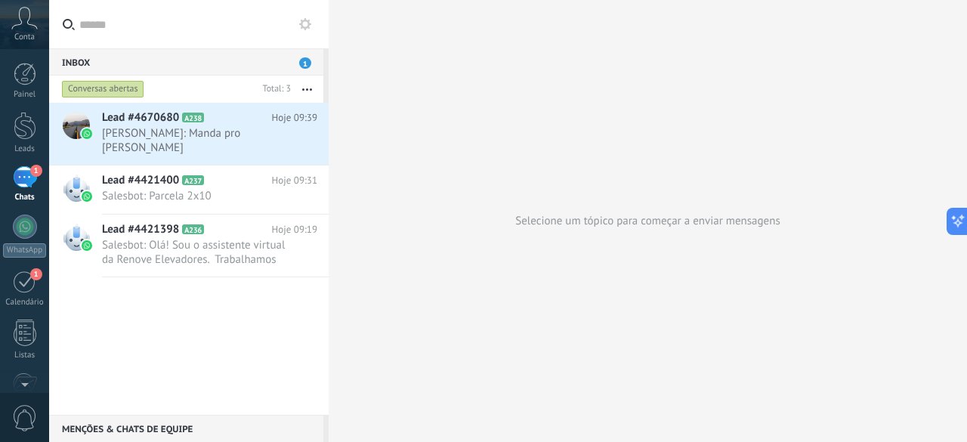
click at [27, 27] on icon at bounding box center [24, 18] width 26 height 23
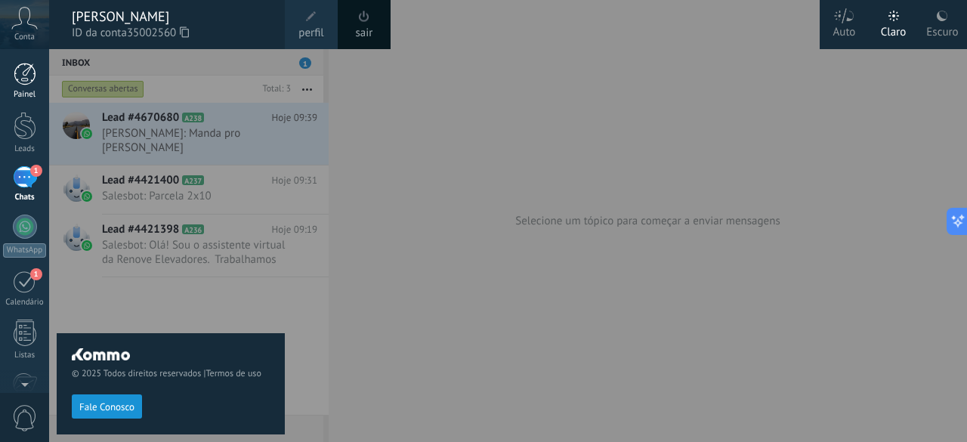
click at [26, 79] on div at bounding box center [25, 74] width 23 height 23
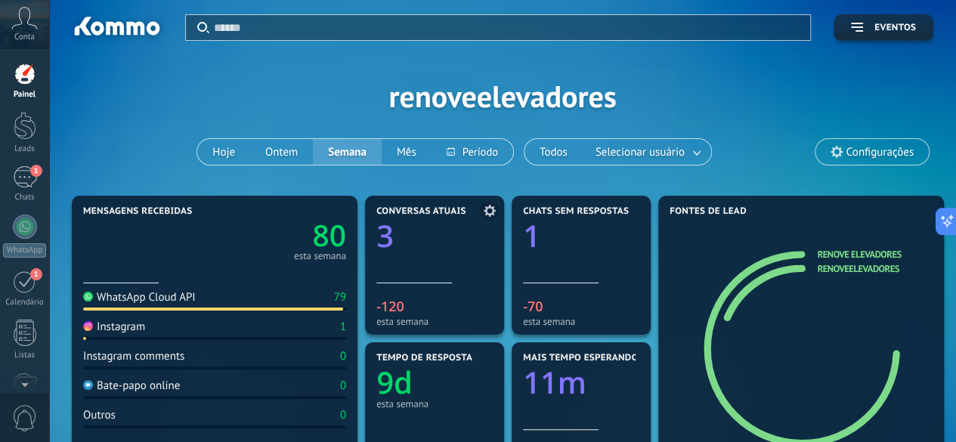
click at [426, 268] on div "Conversas atuais 3" at bounding box center [434, 244] width 116 height 77
click at [21, 176] on div "1" at bounding box center [25, 177] width 24 height 22
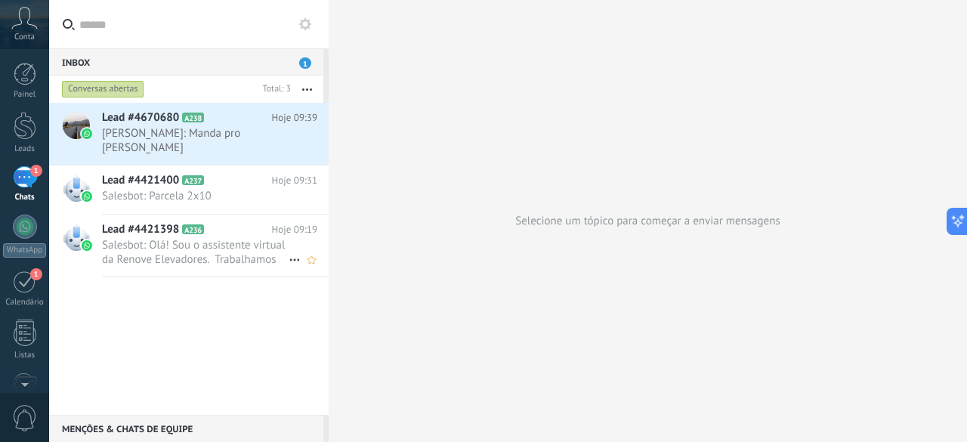
click at [224, 238] on span "Salesbot: Olá! Sou o assistente virtual da Renove Elevadores. Trabalhamos com m…" at bounding box center [195, 252] width 187 height 29
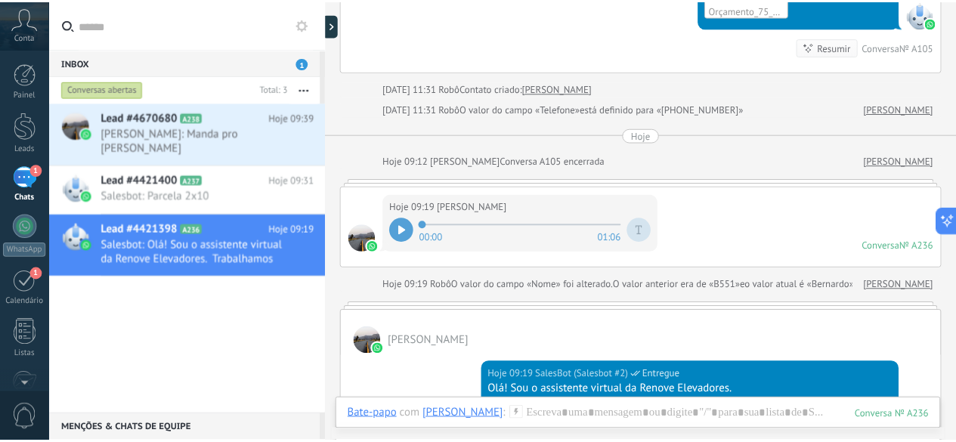
scroll to position [3107, 0]
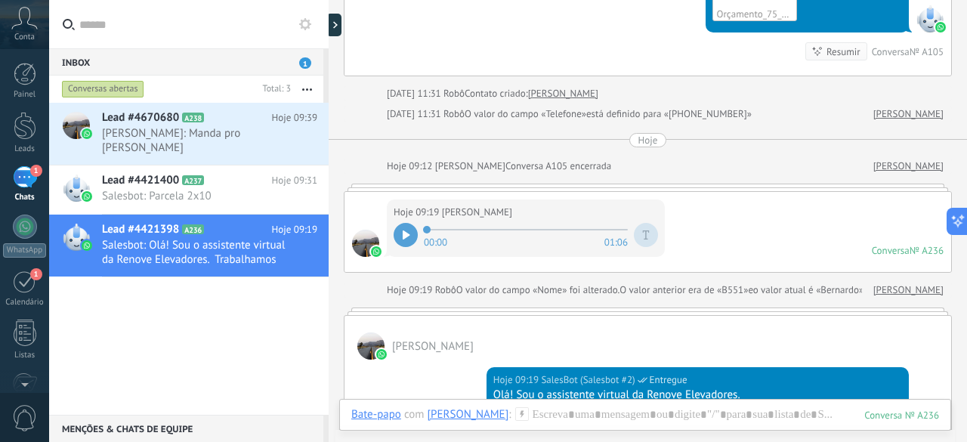
click at [403, 231] on icon at bounding box center [407, 235] width 8 height 9
click at [403, 231] on icon at bounding box center [406, 235] width 7 height 9
click at [403, 231] on icon at bounding box center [407, 235] width 8 height 9
click at [29, 179] on div "1" at bounding box center [25, 177] width 24 height 22
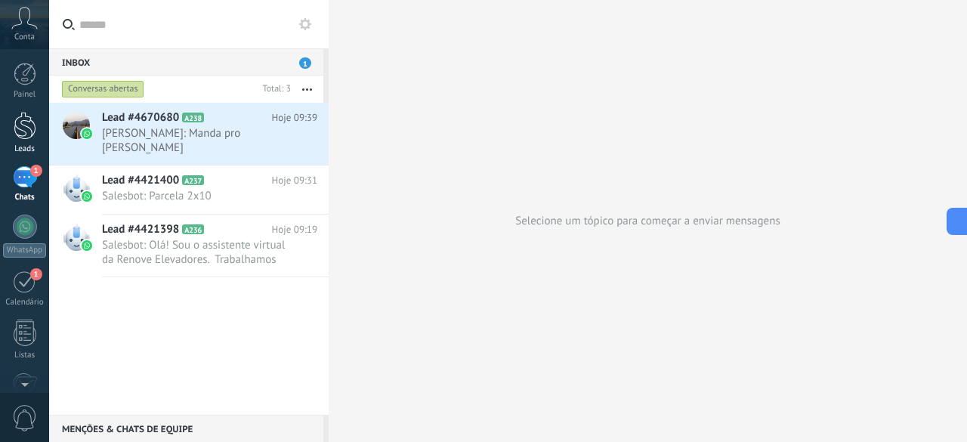
click at [21, 128] on div at bounding box center [25, 126] width 23 height 28
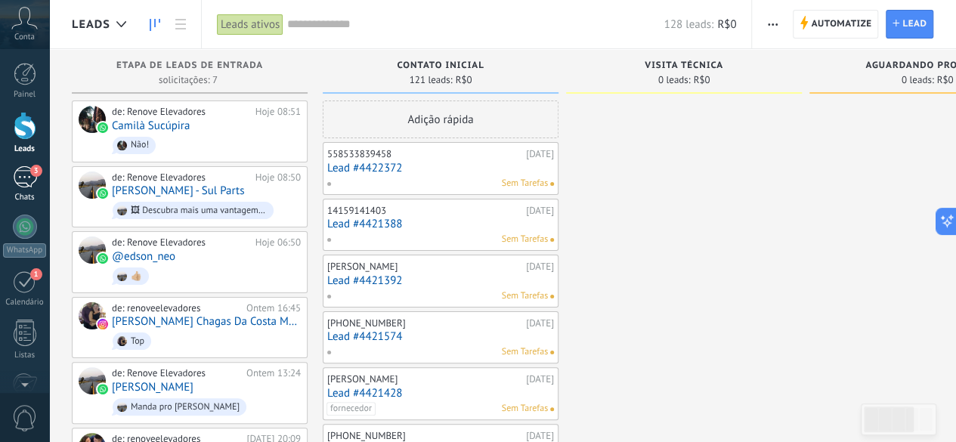
click at [29, 176] on div "3" at bounding box center [25, 177] width 24 height 22
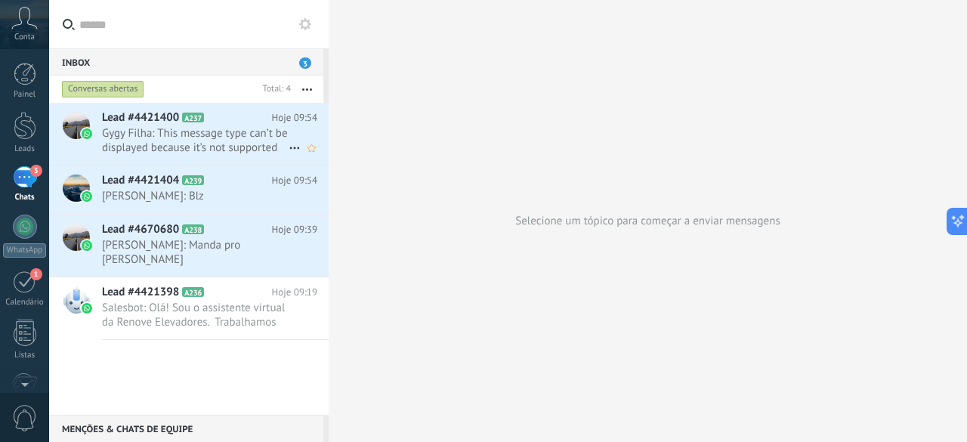
click at [184, 135] on span "Gygy Filha: This message type can’t be displayed because it’s not supported yet." at bounding box center [195, 140] width 187 height 29
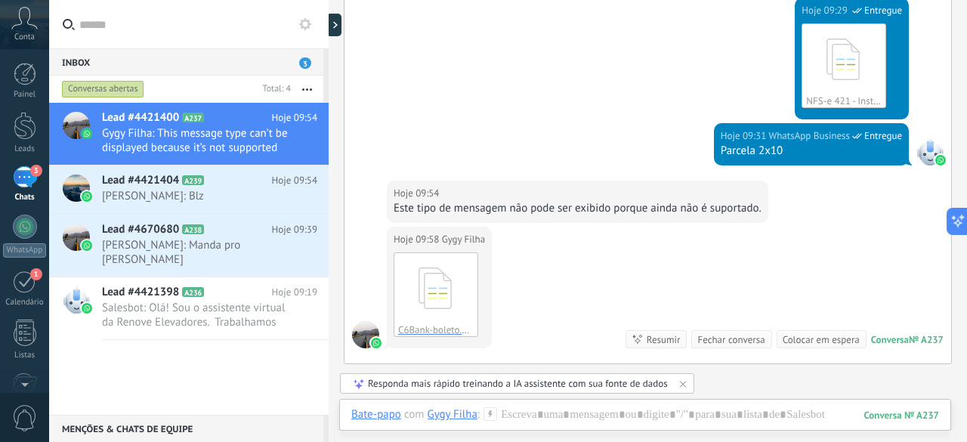
scroll to position [1365, 0]
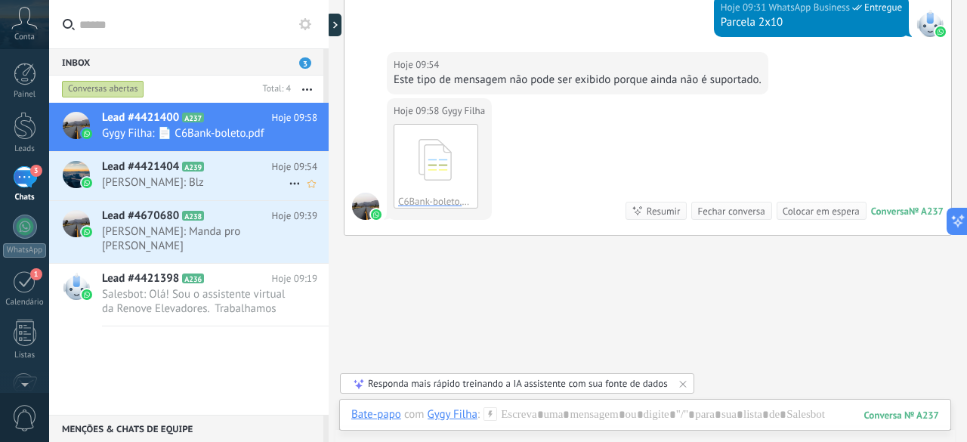
click at [82, 156] on div at bounding box center [75, 176] width 53 height 48
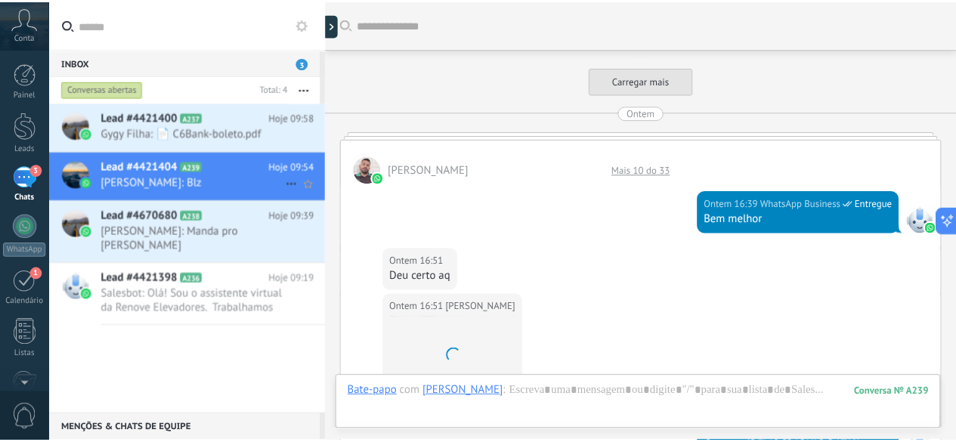
scroll to position [1199, 0]
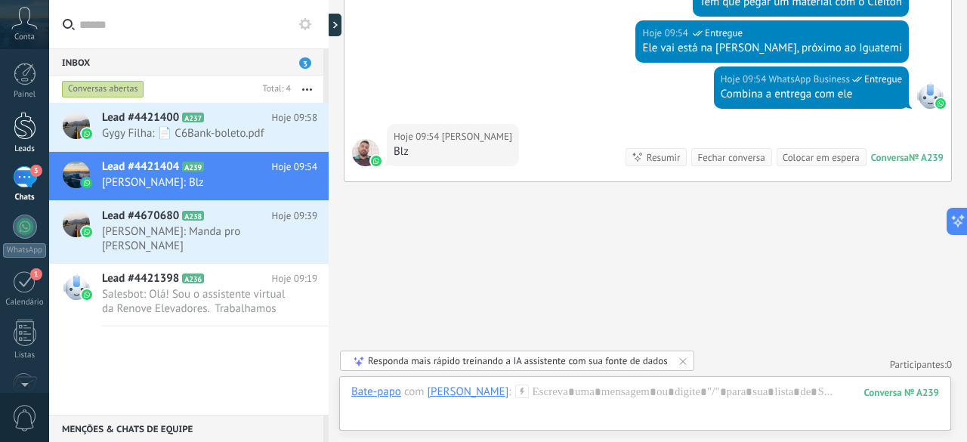
click at [21, 143] on link "Leads" at bounding box center [24, 133] width 49 height 42
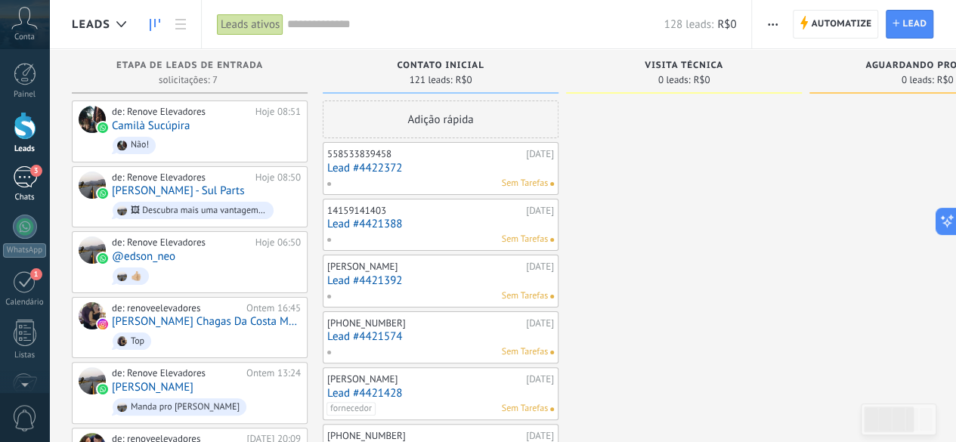
click at [27, 174] on div "3" at bounding box center [25, 177] width 24 height 22
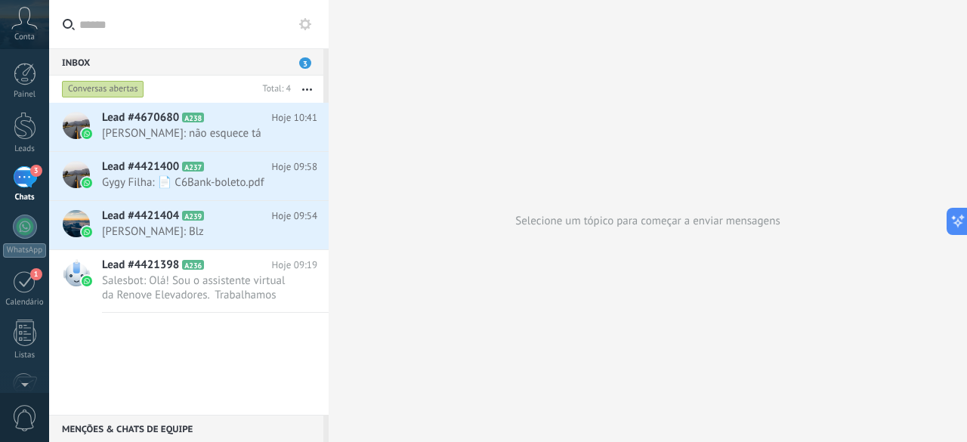
scroll to position [23, 0]
click at [156, 120] on span "Lead #4670680" at bounding box center [140, 117] width 77 height 15
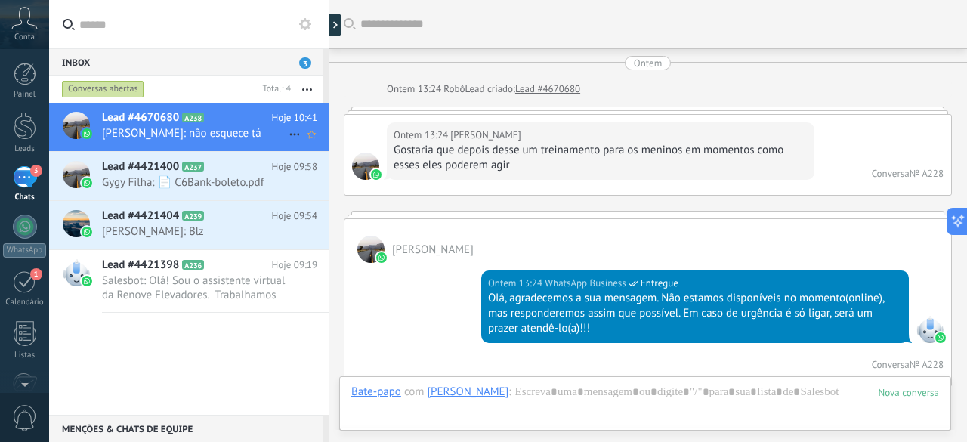
scroll to position [1657, 0]
